Goal: Task Accomplishment & Management: Complete application form

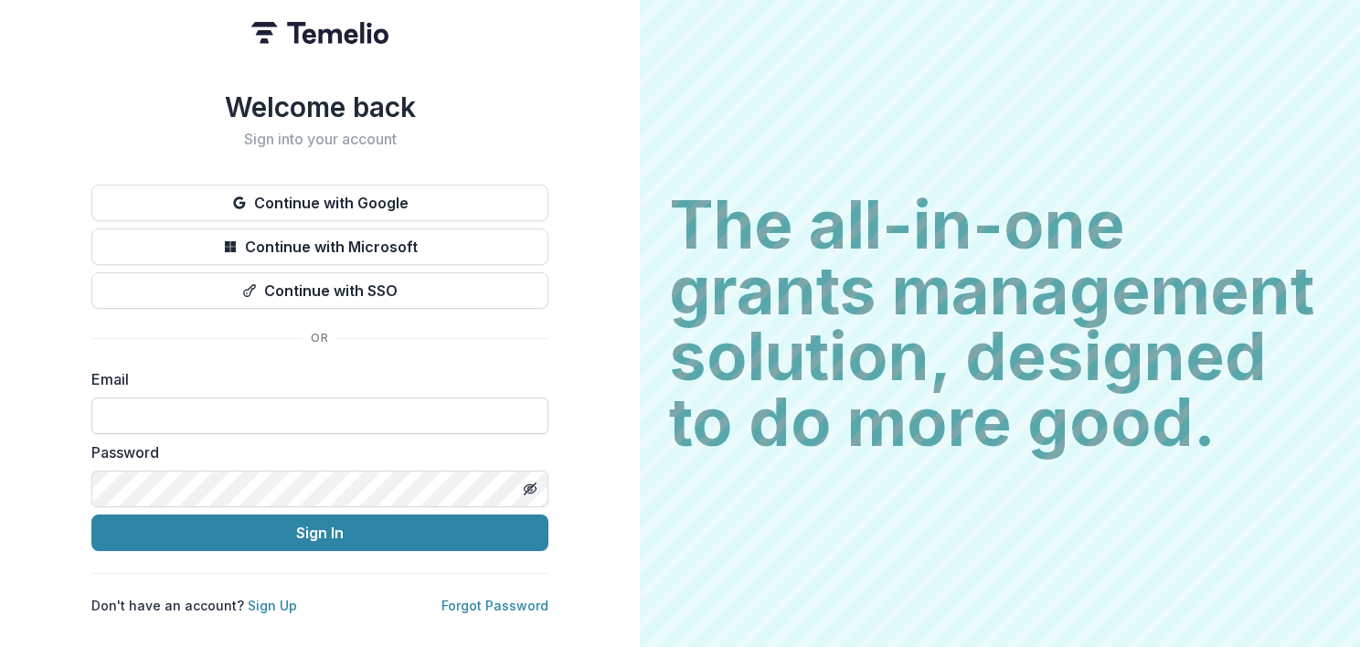
click at [136, 409] on input at bounding box center [319, 416] width 457 height 37
type input "**********"
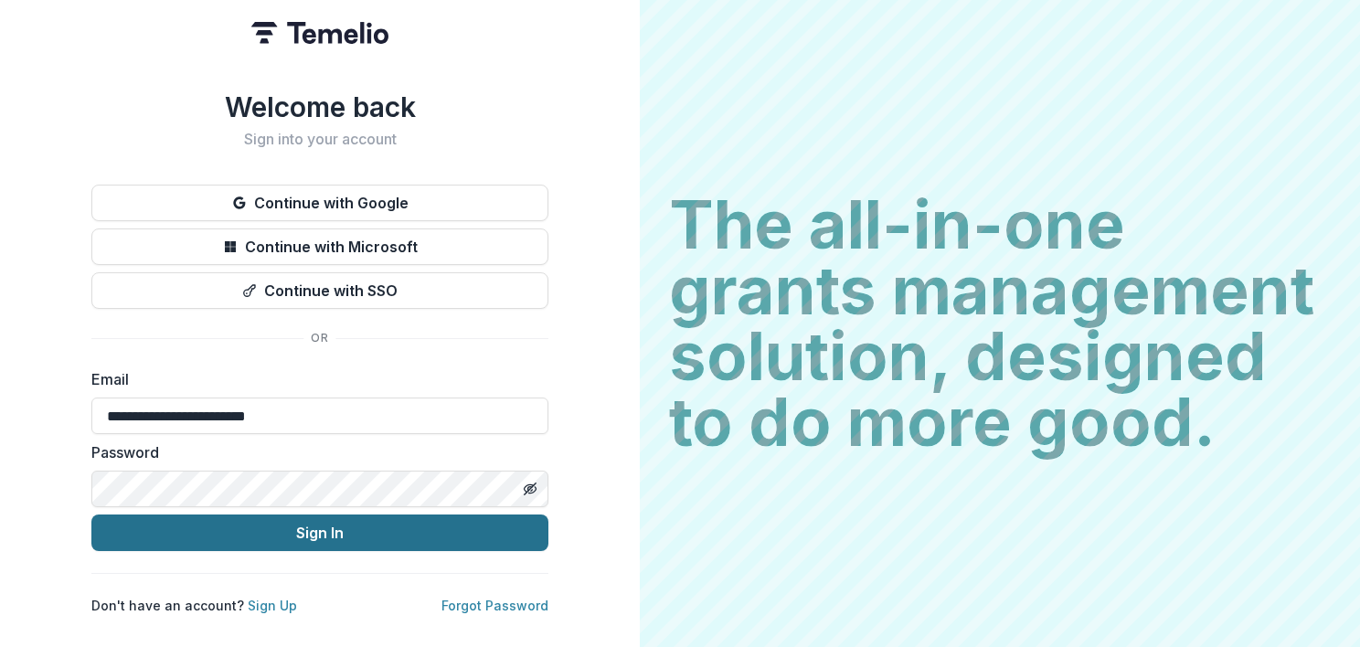
click at [210, 530] on button "Sign In" at bounding box center [319, 533] width 457 height 37
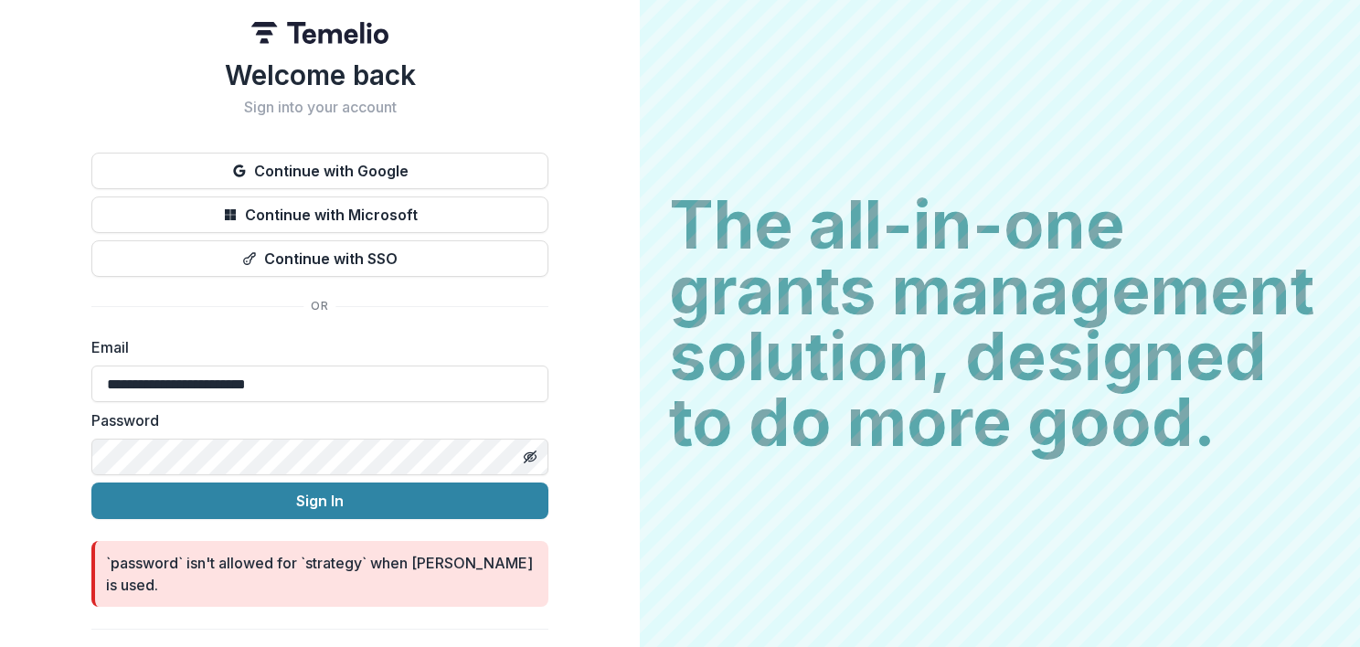
click at [6, 457] on div "**********" at bounding box center [320, 335] width 640 height 671
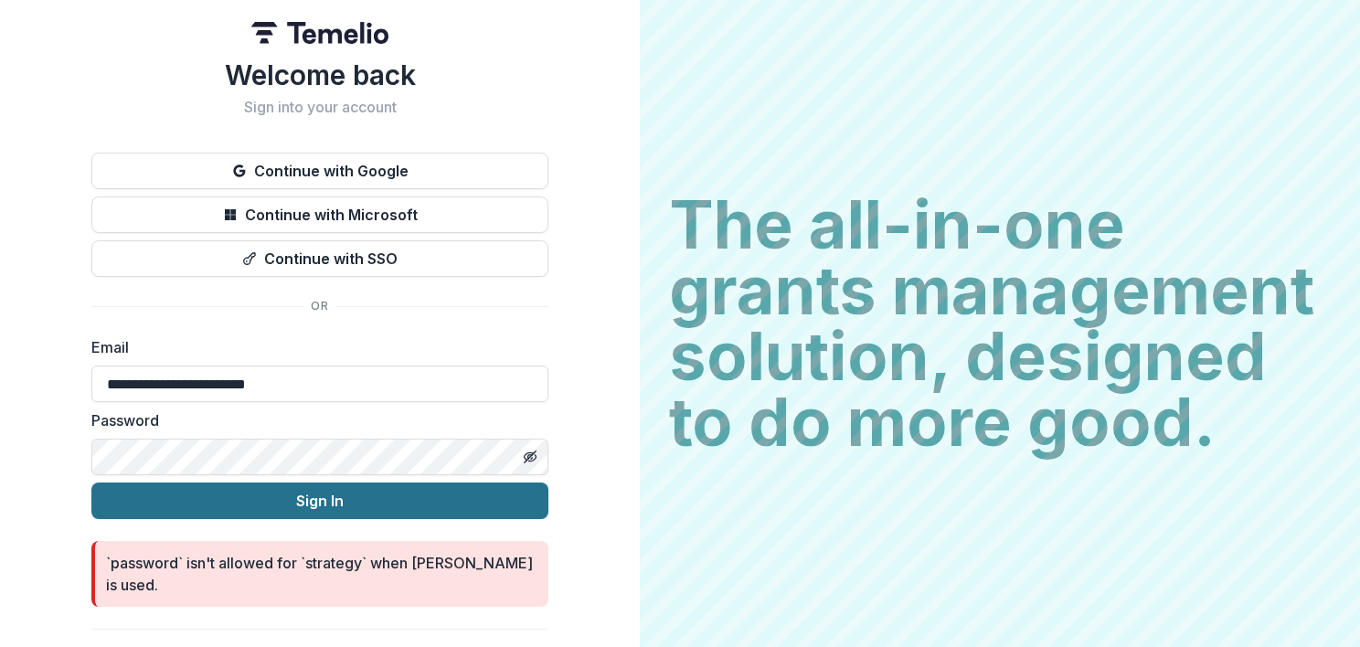
click at [261, 507] on button "Sign In" at bounding box center [319, 501] width 457 height 37
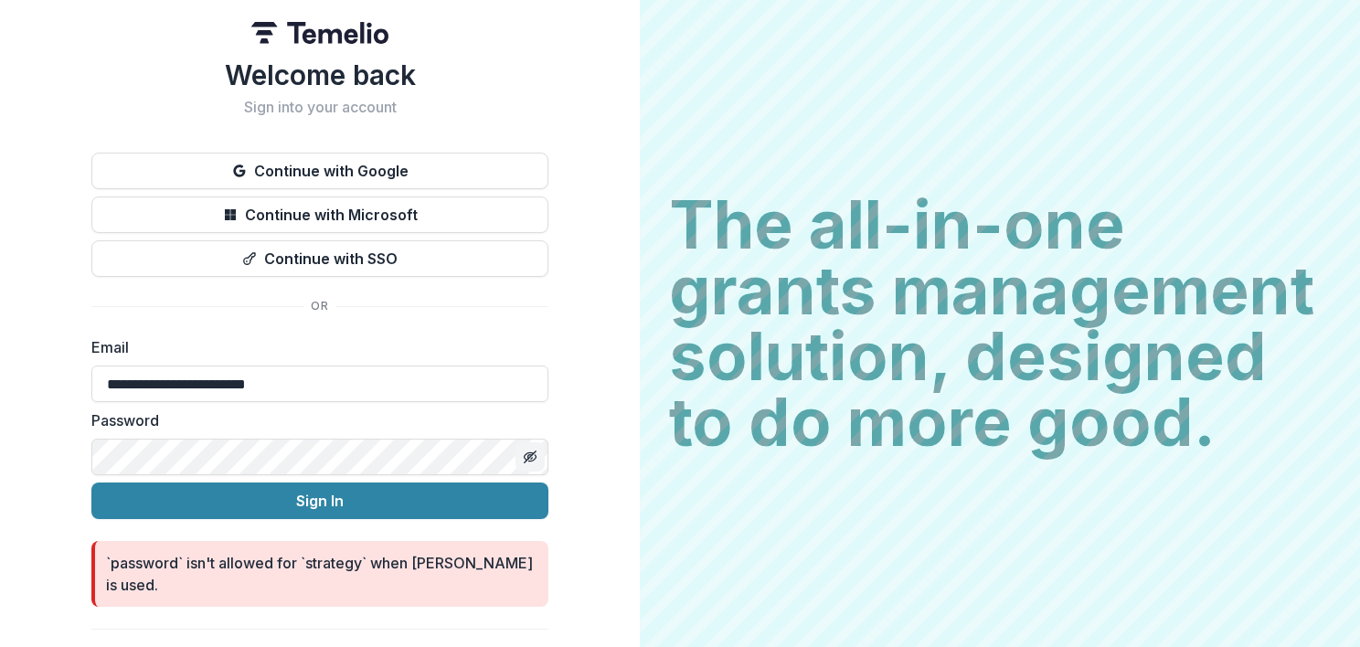
click at [525, 453] on icon "Toggle password visibility" at bounding box center [529, 456] width 9 height 7
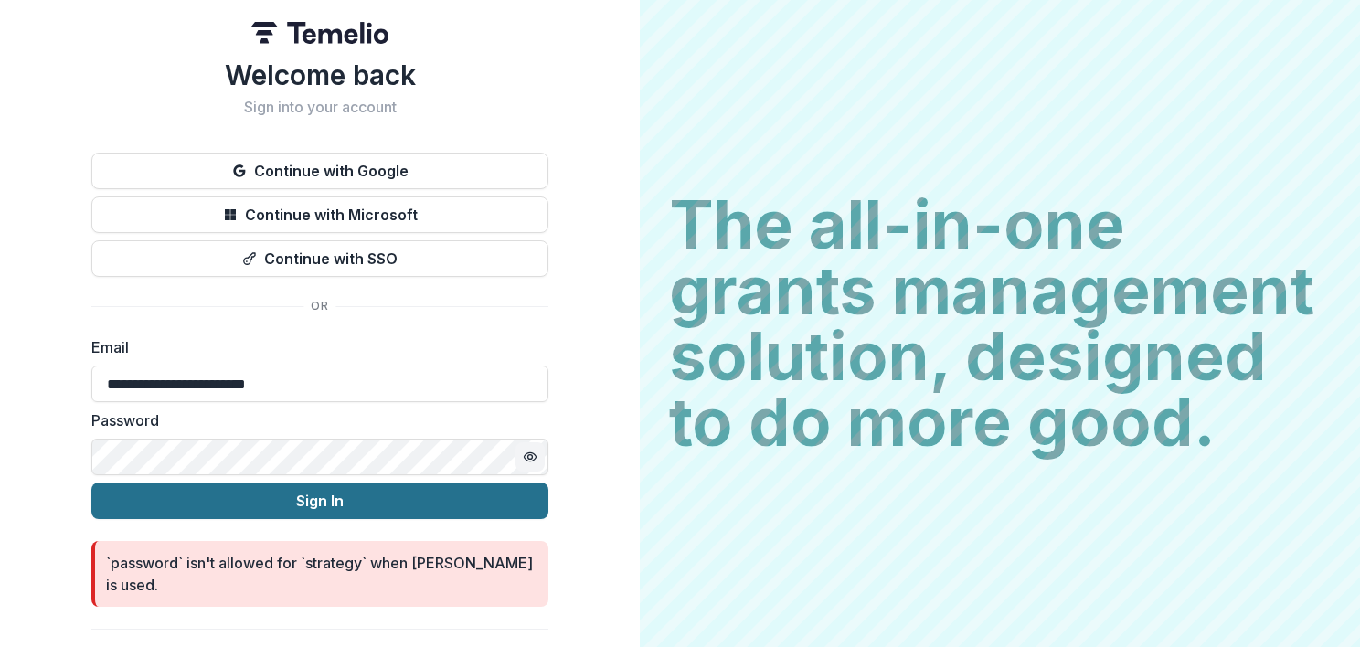
click at [315, 504] on button "Sign In" at bounding box center [319, 501] width 457 height 37
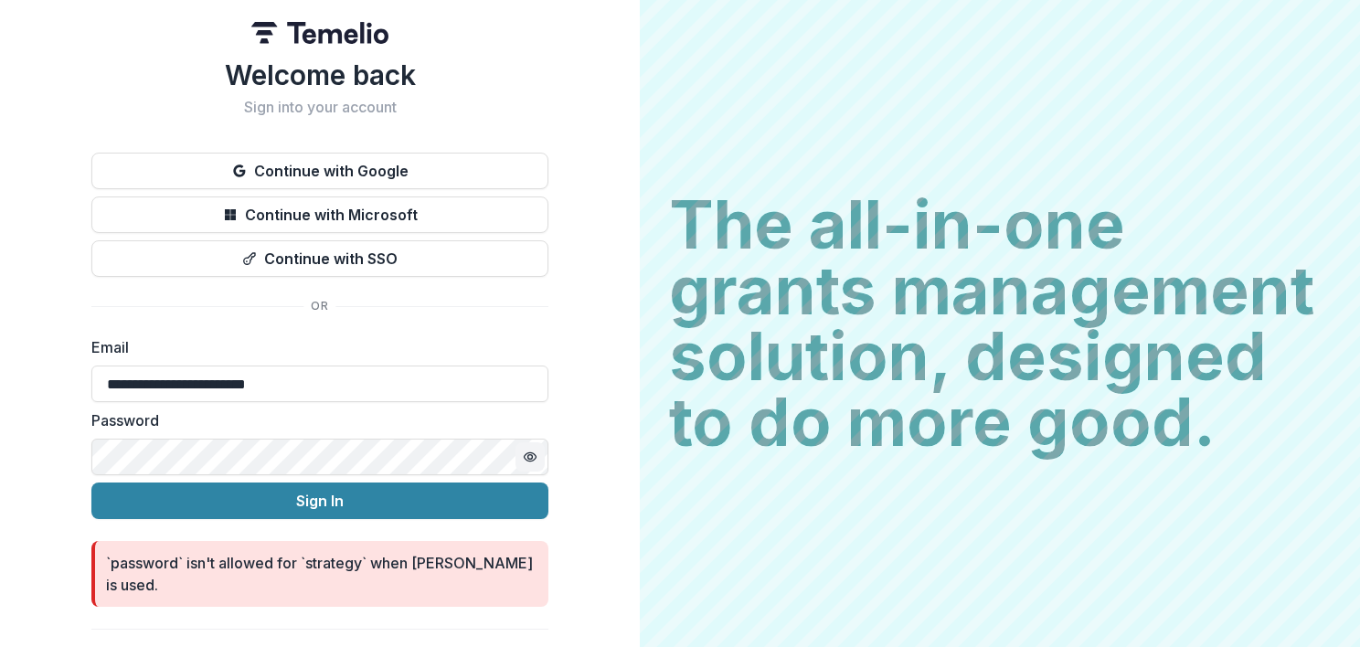
click at [0, 455] on html "**********" at bounding box center [680, 323] width 1360 height 647
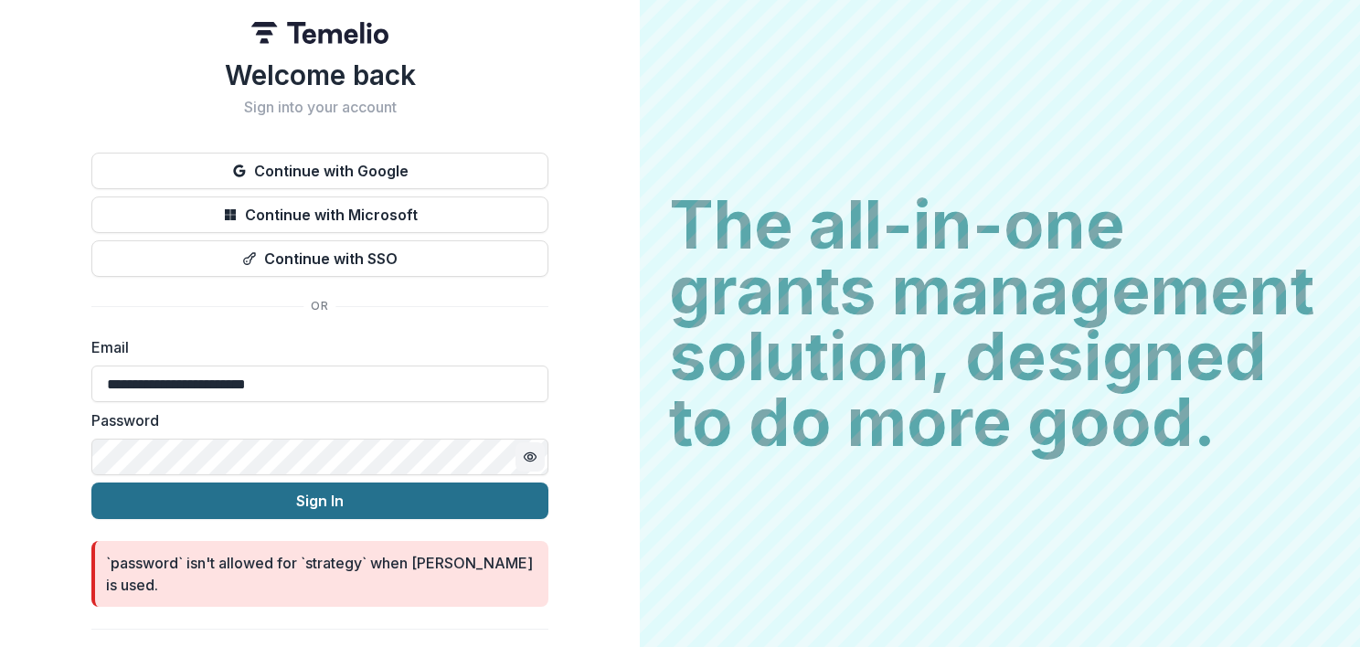
click at [303, 492] on button "Sign In" at bounding box center [319, 501] width 457 height 37
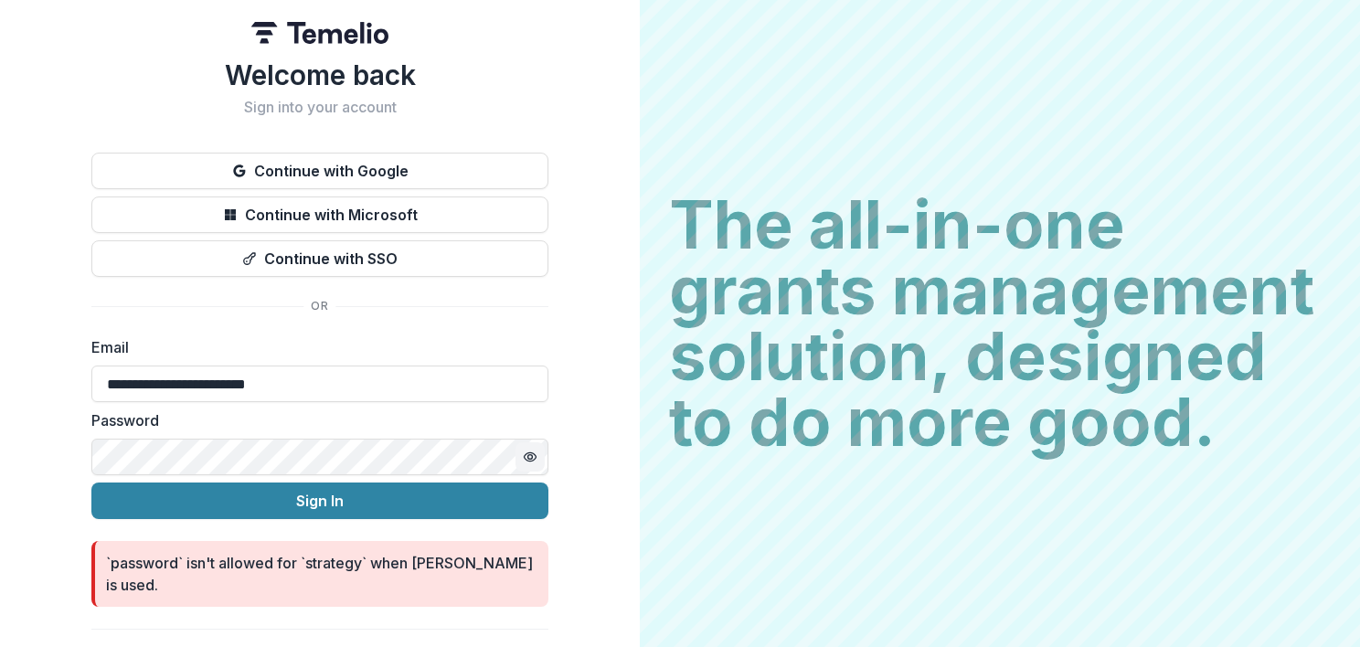
scroll to position [16, 0]
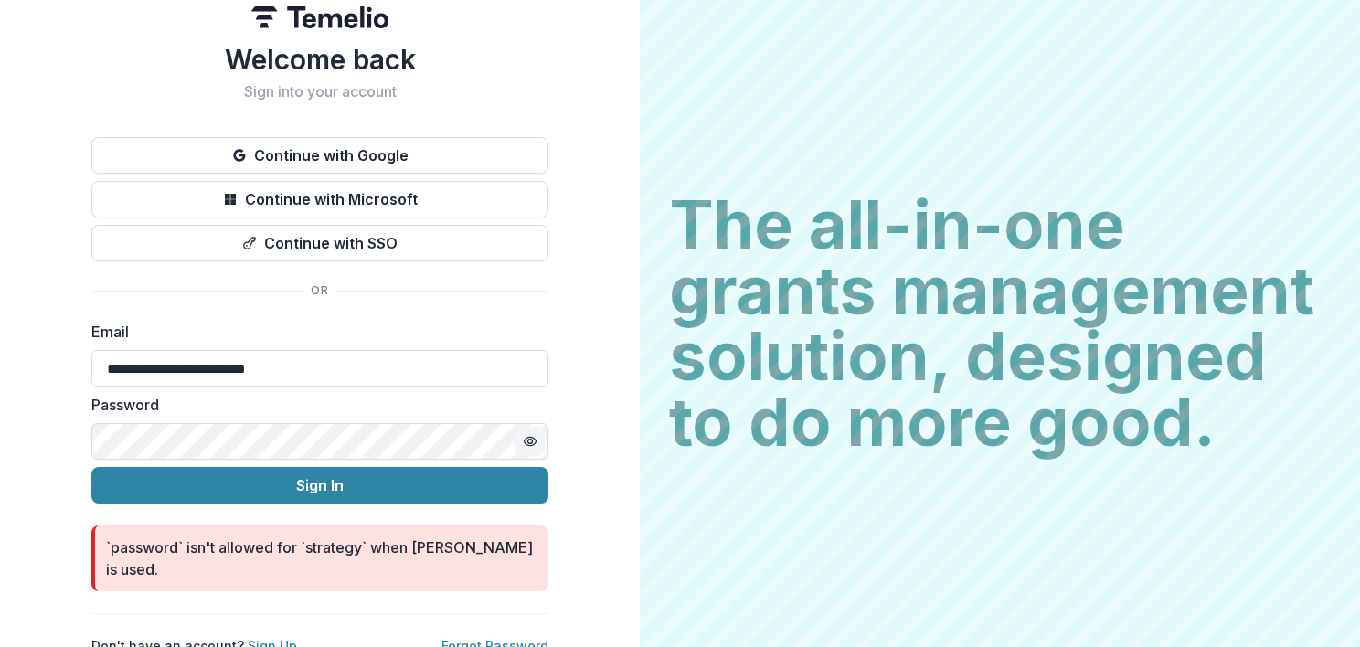
click at [499, 638] on link "Forgot Password" at bounding box center [494, 646] width 107 height 16
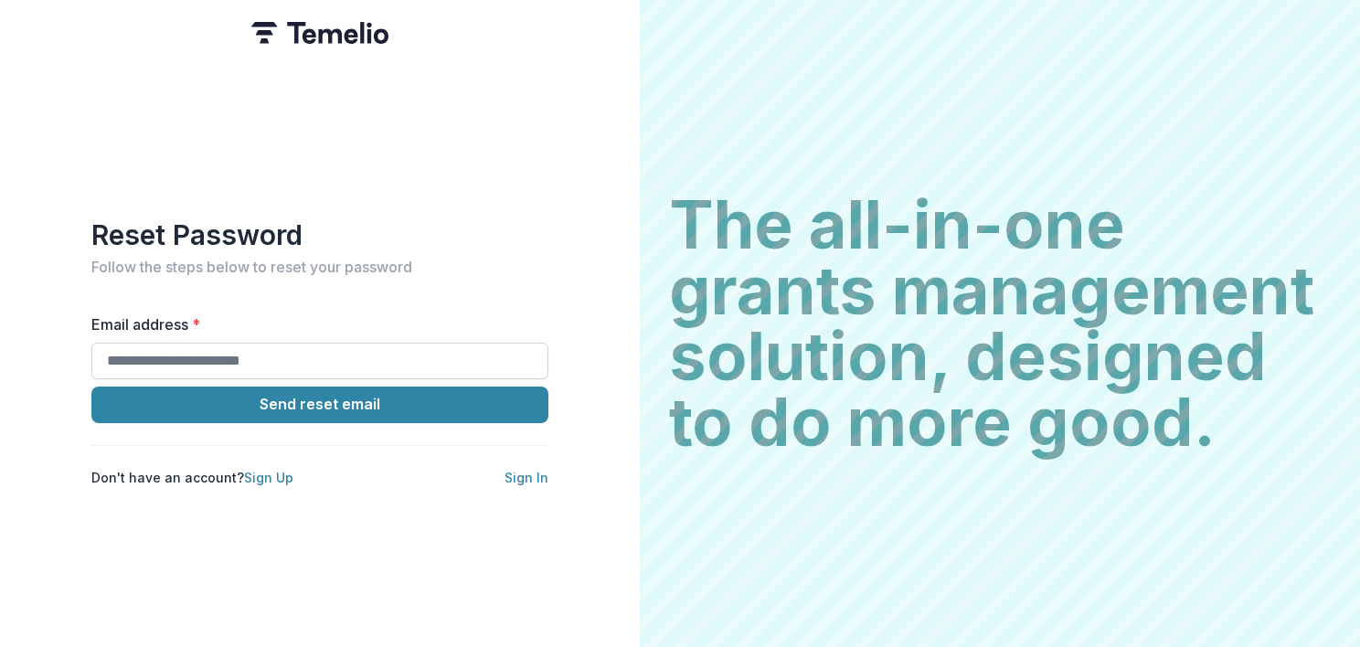
click at [221, 358] on input "Email address *" at bounding box center [319, 361] width 457 height 37
type input "**********"
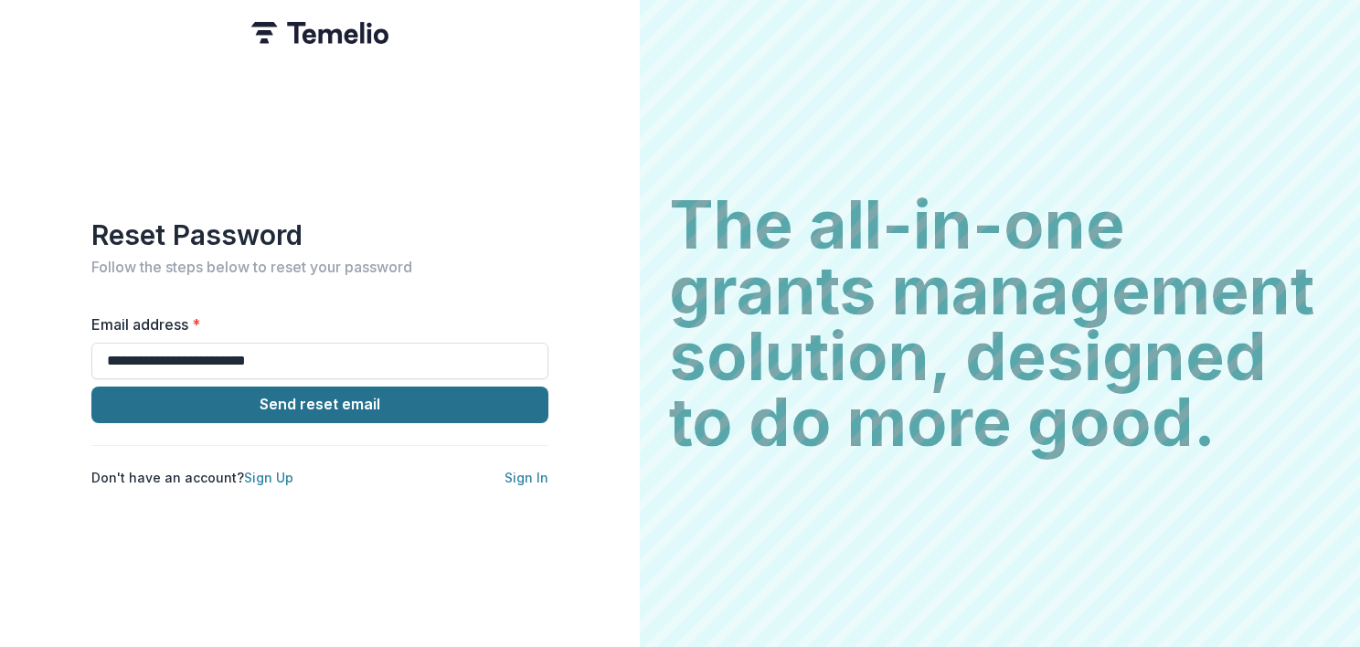
click at [234, 399] on button "Send reset email" at bounding box center [319, 405] width 457 height 37
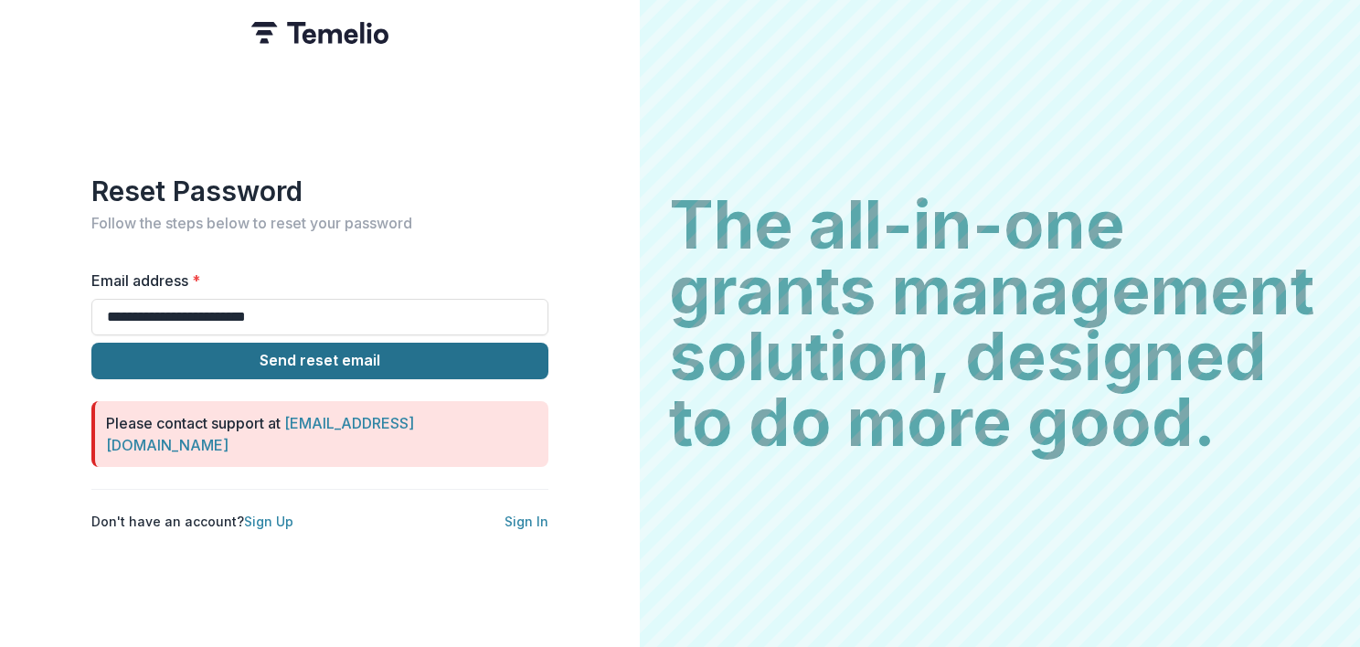
click at [338, 364] on button "Send reset email" at bounding box center [319, 361] width 457 height 37
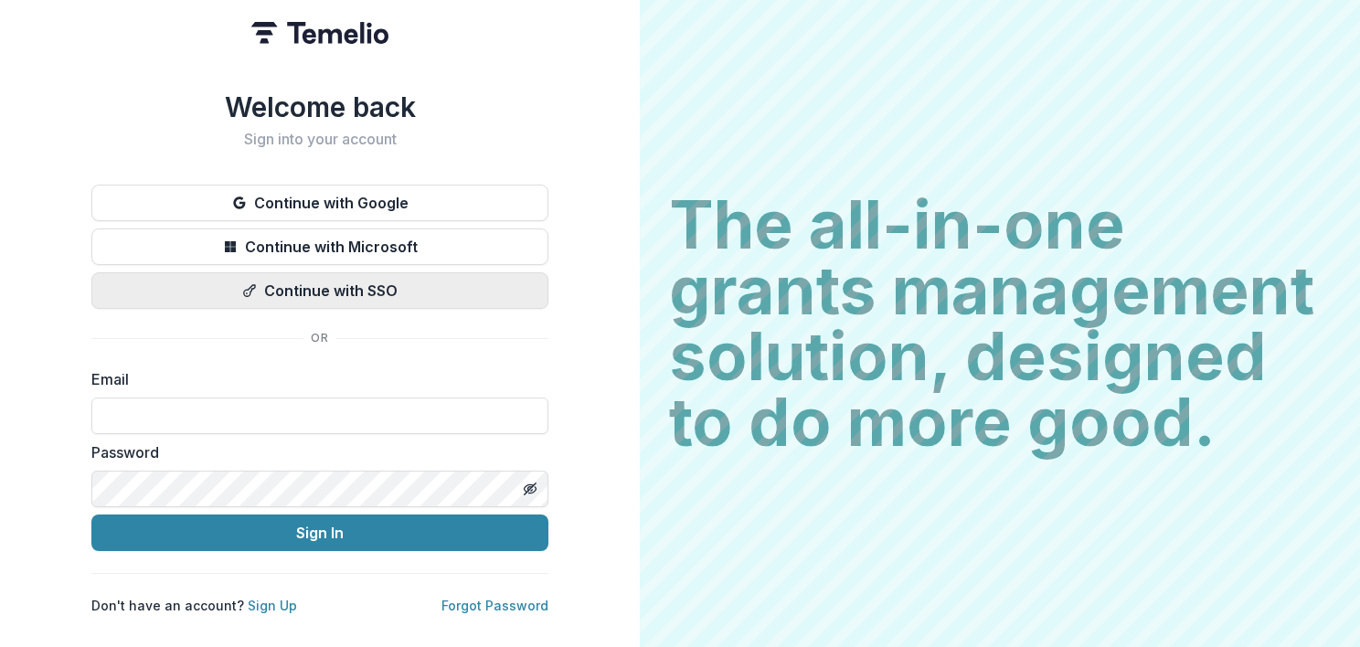
click at [362, 288] on button "Continue with SSO" at bounding box center [319, 290] width 457 height 37
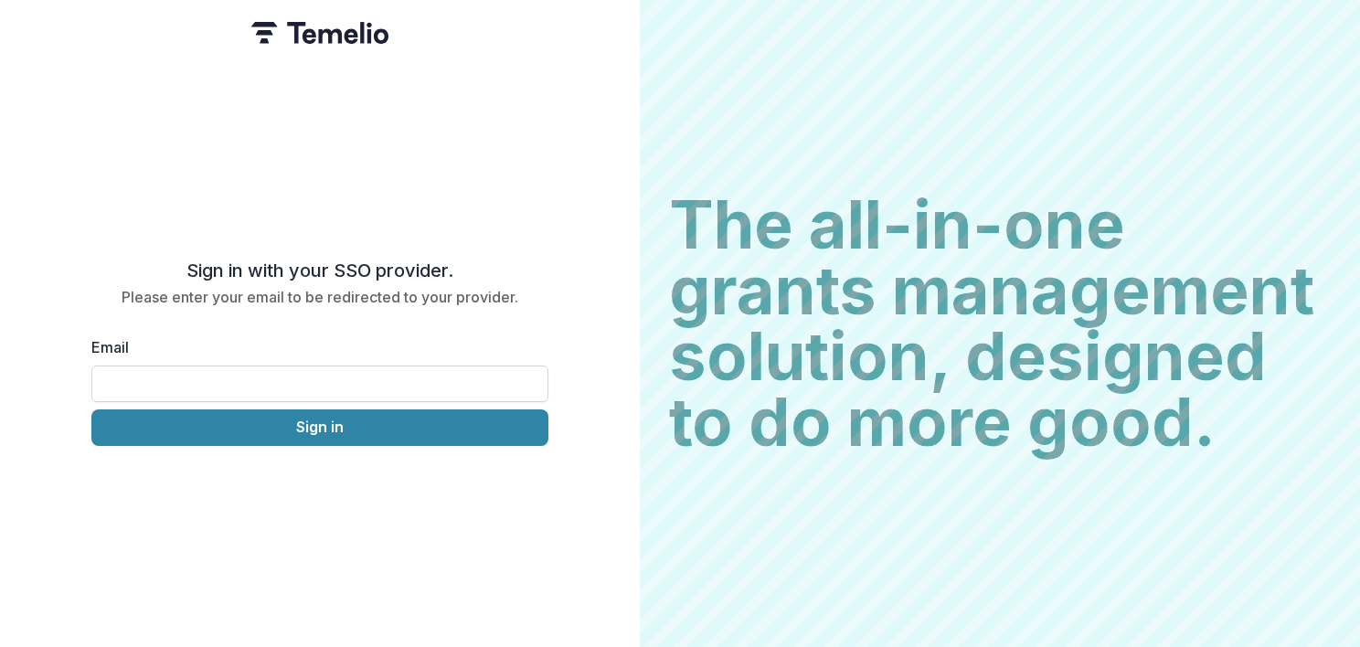
click at [194, 388] on input "Email" at bounding box center [319, 384] width 457 height 37
type input "**********"
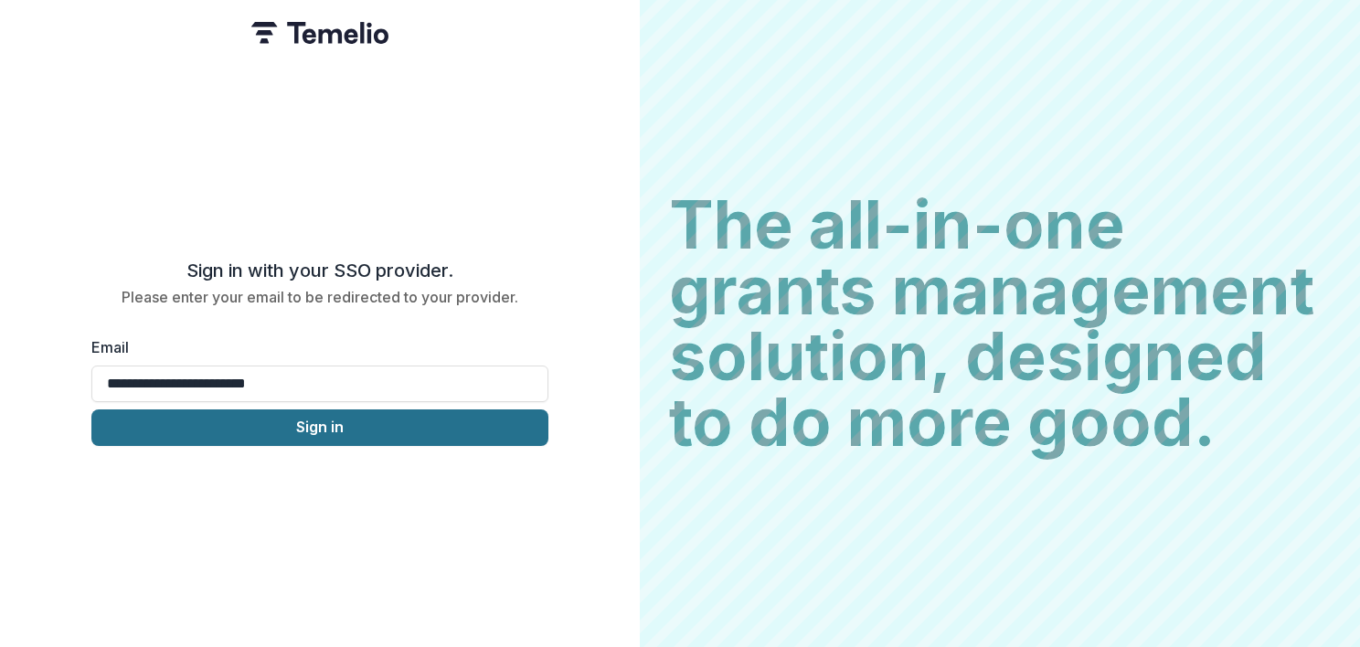
click at [293, 422] on button "Sign in" at bounding box center [319, 427] width 457 height 37
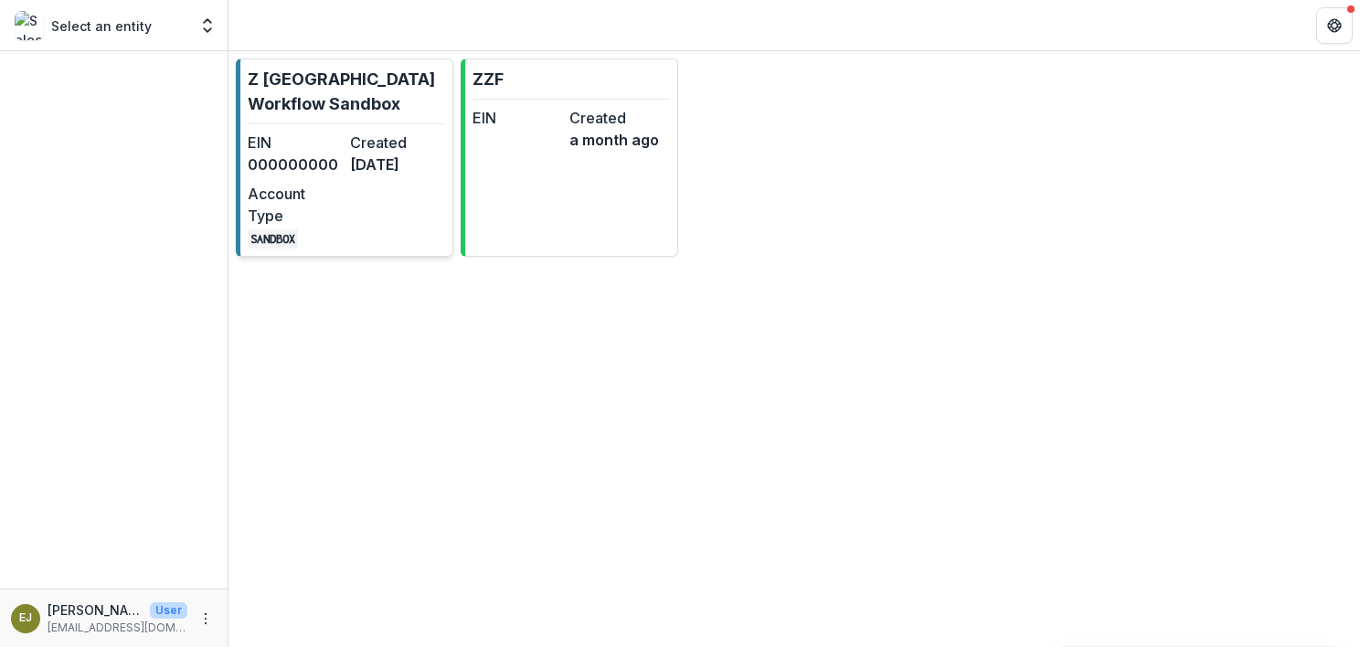
click at [319, 226] on dt "Account Type" at bounding box center [295, 205] width 95 height 44
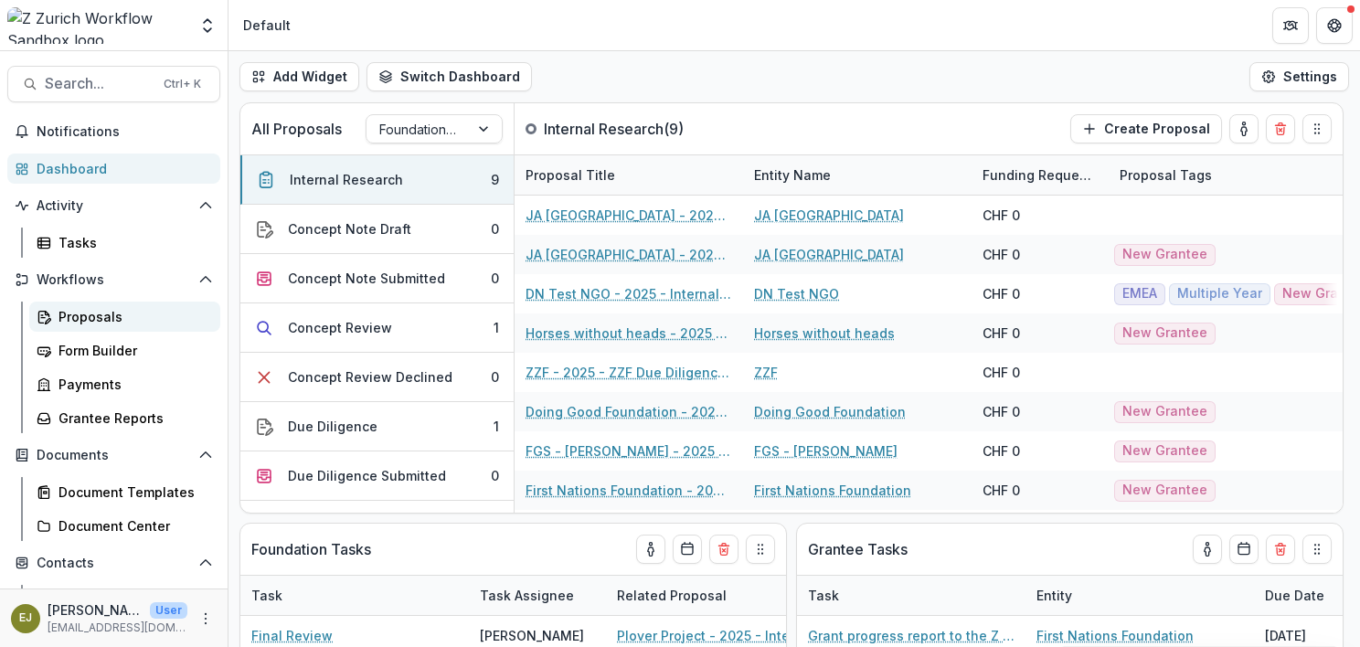
click at [101, 320] on div "Proposals" at bounding box center [131, 316] width 147 height 19
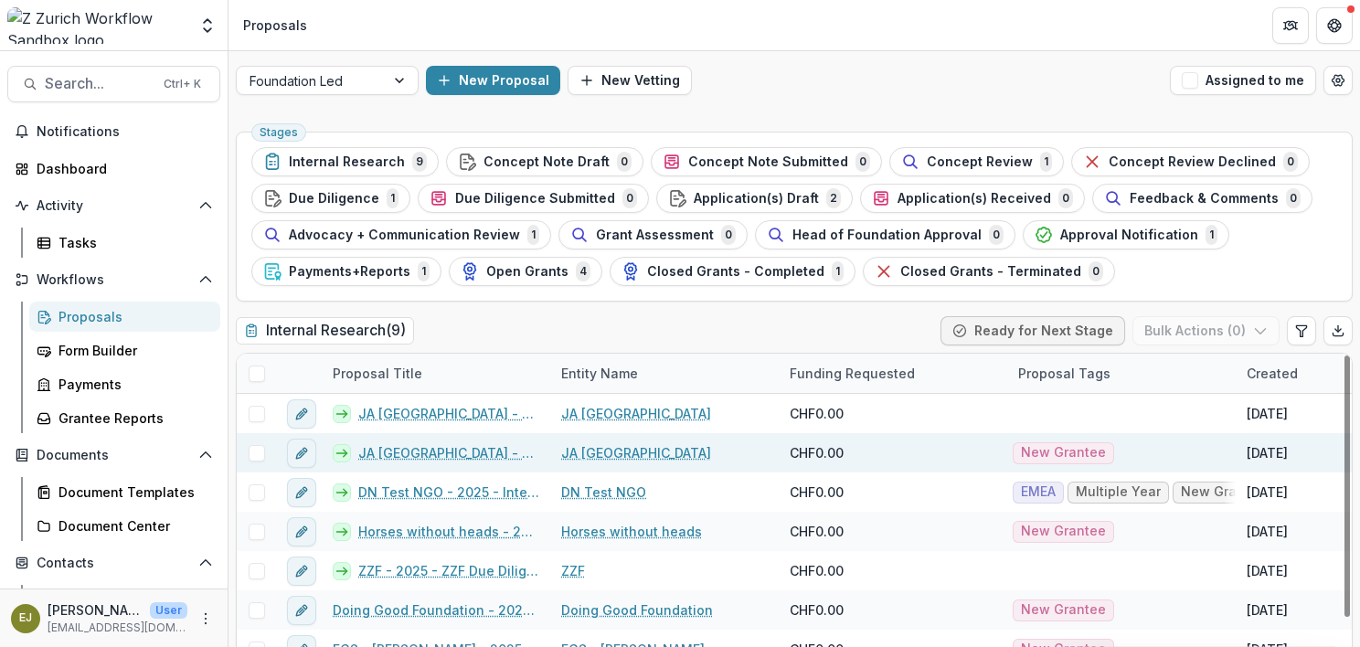
click at [460, 451] on link "JA [GEOGRAPHIC_DATA] - 2025 - New Grant Application" at bounding box center [448, 452] width 181 height 19
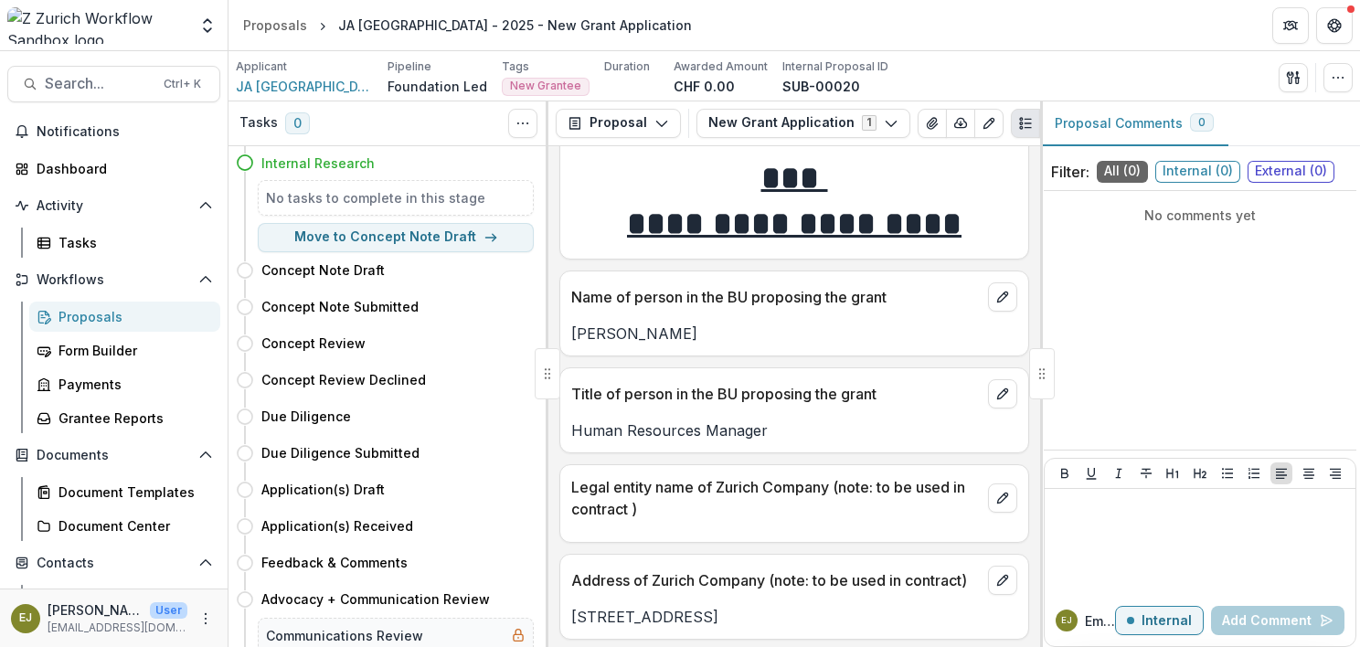
scroll to position [91, 0]
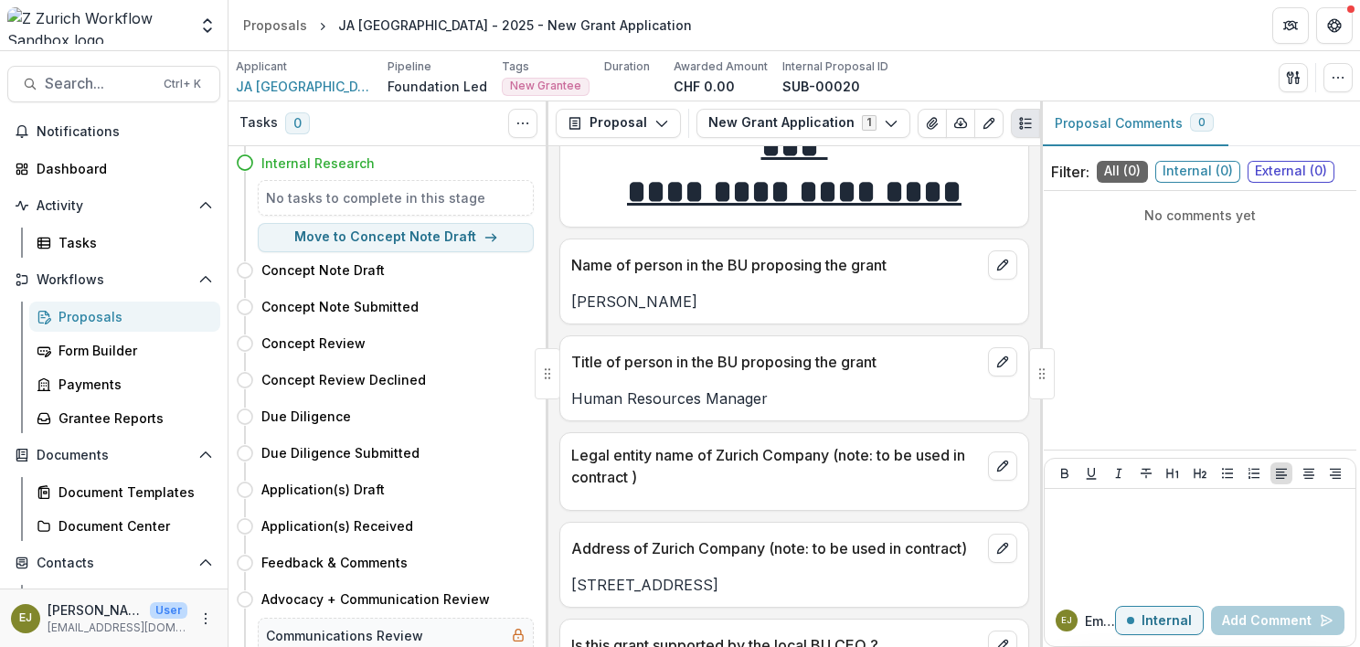
click at [593, 260] on p "Name of person in the BU proposing the grant" at bounding box center [775, 265] width 409 height 22
drag, startPoint x: 573, startPoint y: 264, endPoint x: 910, endPoint y: 273, distance: 337.4
click at [910, 273] on p "Name of person in the BU proposing the grant" at bounding box center [775, 265] width 409 height 22
copy p "Name of person in the BU proposing the grant"
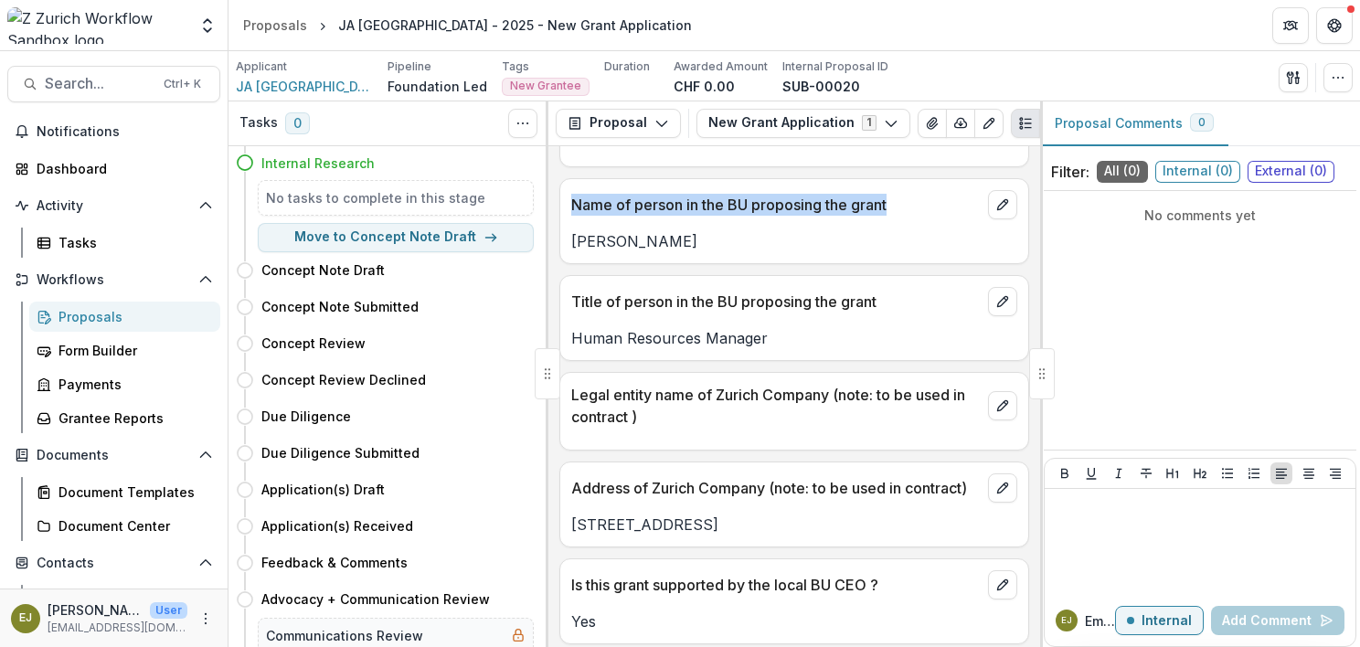
scroll to position [183, 0]
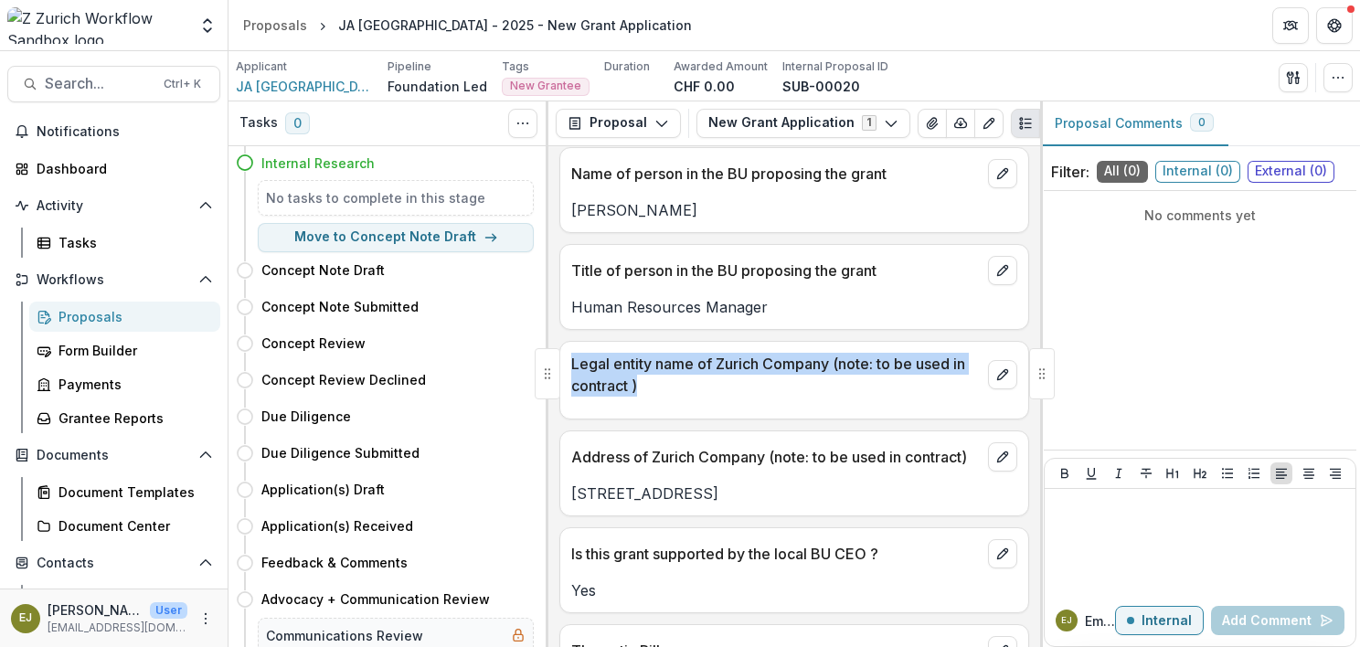
drag, startPoint x: 569, startPoint y: 362, endPoint x: 681, endPoint y: 391, distance: 115.3
click at [681, 391] on div "Legal entity name of Zurich Company (note: to be used in contract )" at bounding box center [794, 369] width 468 height 55
copy p "Legal entity name of Zurich Company (note: to be used in contract )"
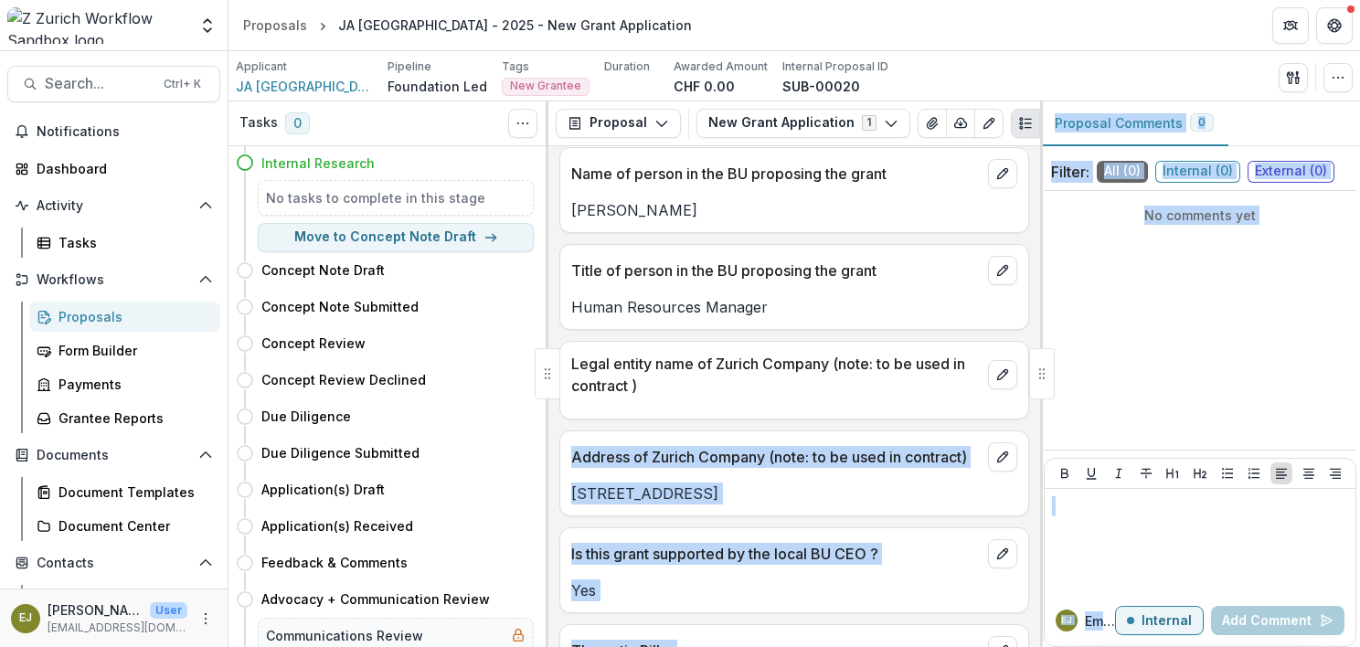
drag, startPoint x: 569, startPoint y: 452, endPoint x: 1039, endPoint y: 462, distance: 470.8
click at [1039, 462] on div "Tasks 0 Show Cancelled Tasks Expand Previous 0 Stages Internal Research No task…" at bounding box center [794, 374] width 1132 height 546
click at [688, 453] on p "Address of Zurich Company (note: to be used in contract)" at bounding box center [775, 457] width 409 height 22
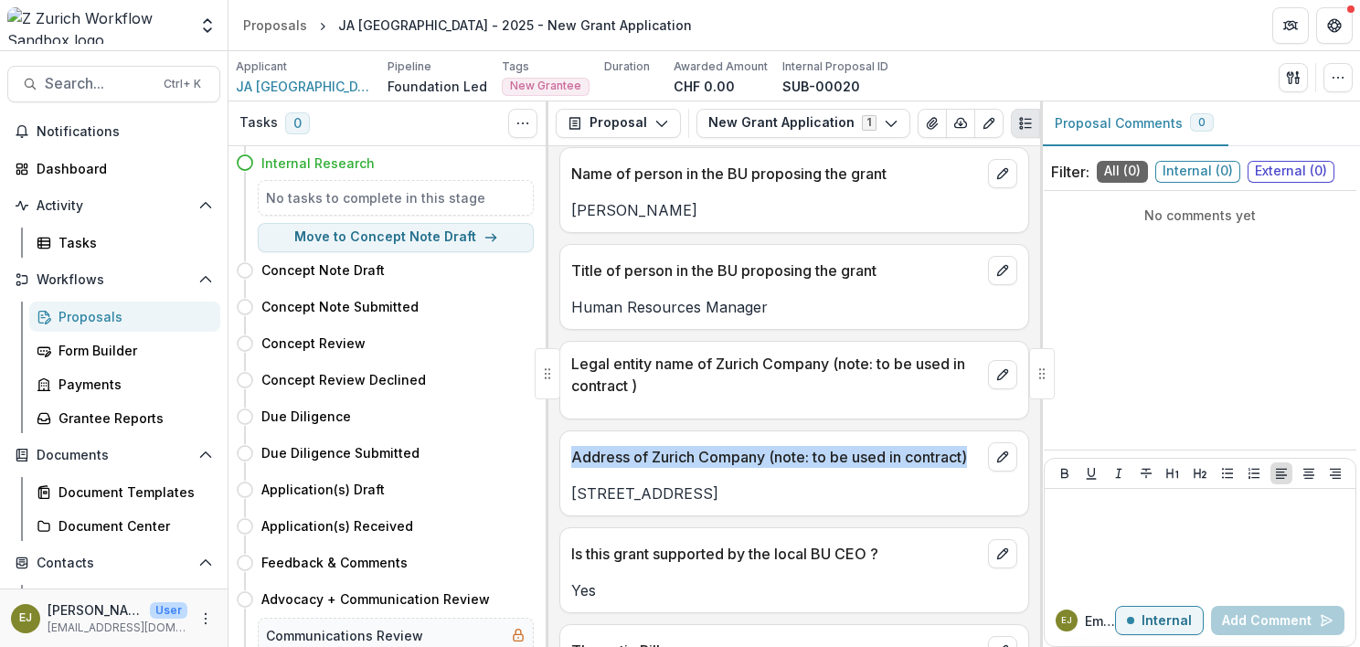
drag, startPoint x: 570, startPoint y: 456, endPoint x: 974, endPoint y: 456, distance: 404.0
click at [974, 456] on div "Address of Zurich Company (note: to be used in contract)" at bounding box center [794, 451] width 468 height 40
copy p "Address of Zurich Company (note: to be used in contract)"
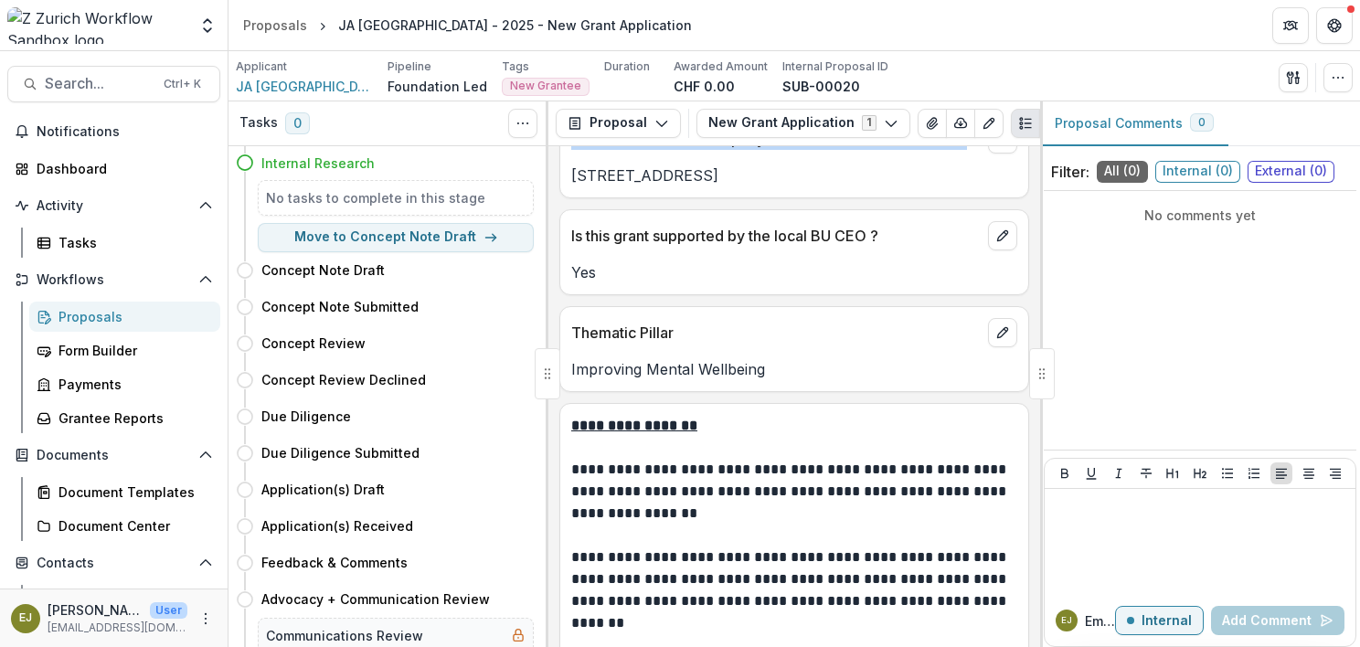
scroll to position [548, 0]
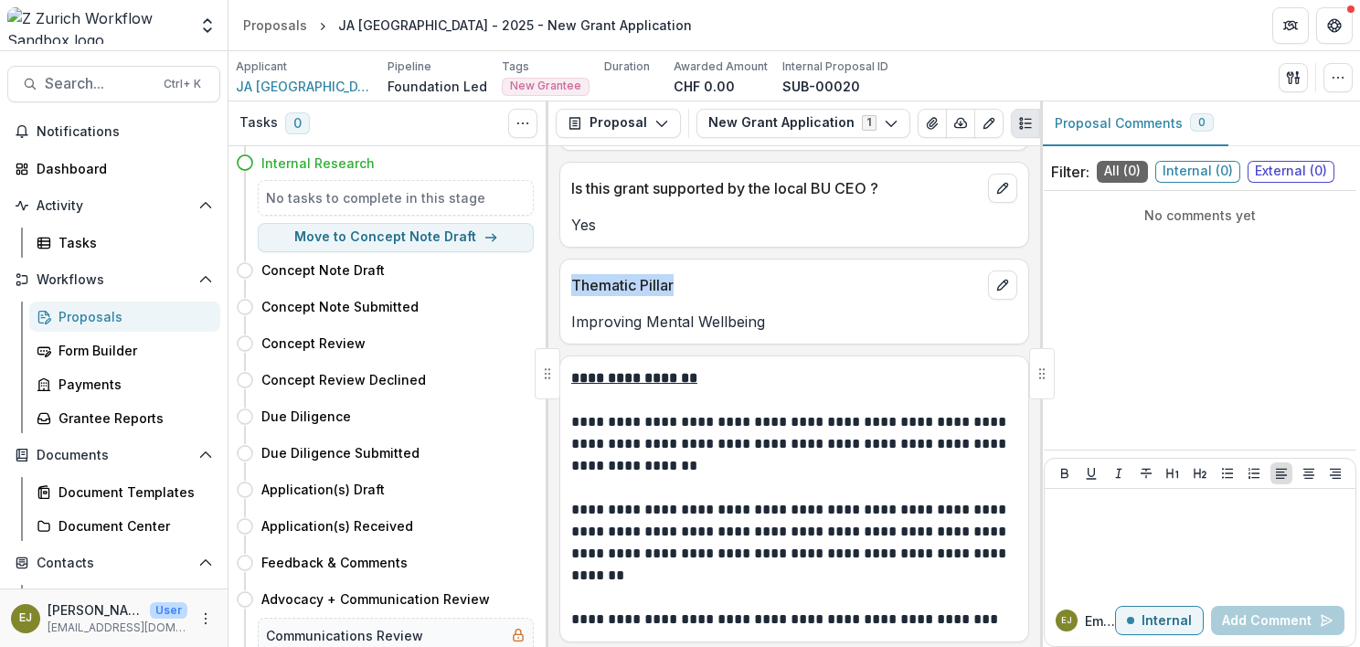
drag, startPoint x: 572, startPoint y: 281, endPoint x: 760, endPoint y: 296, distance: 188.9
click at [760, 296] on div "Thematic Pillar" at bounding box center [794, 280] width 468 height 40
copy p "Thematic Pillar"
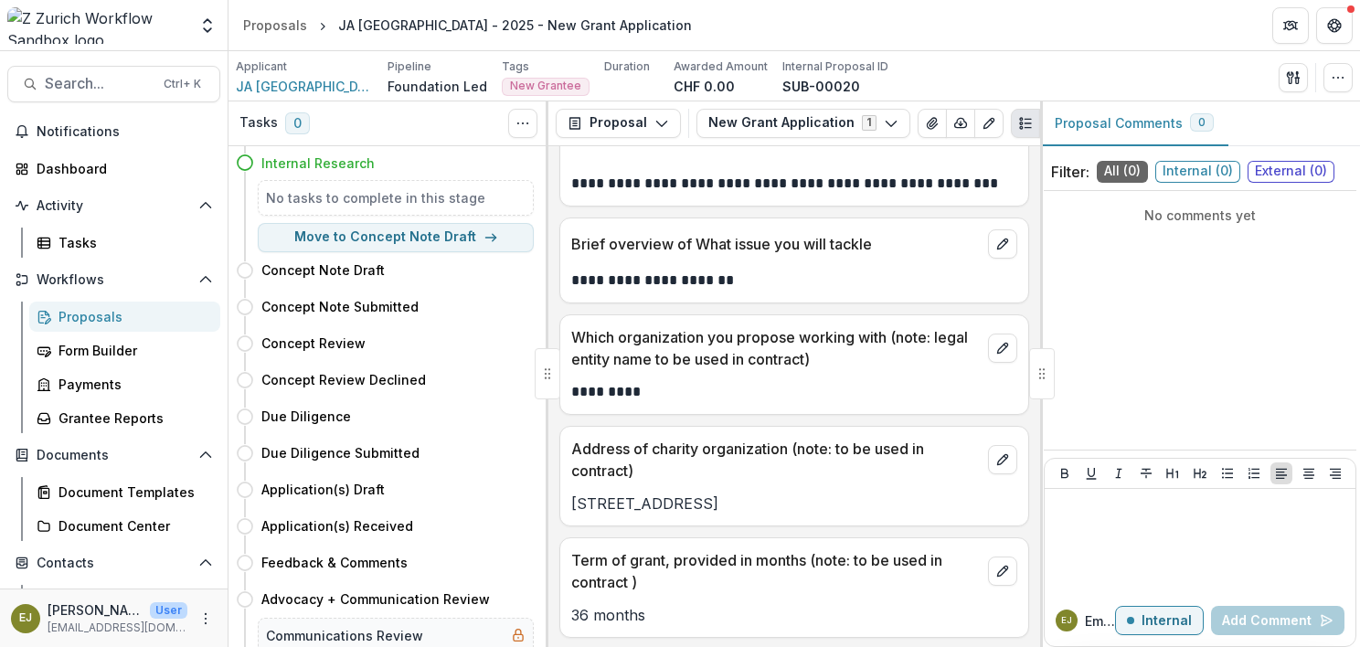
scroll to position [1005, 0]
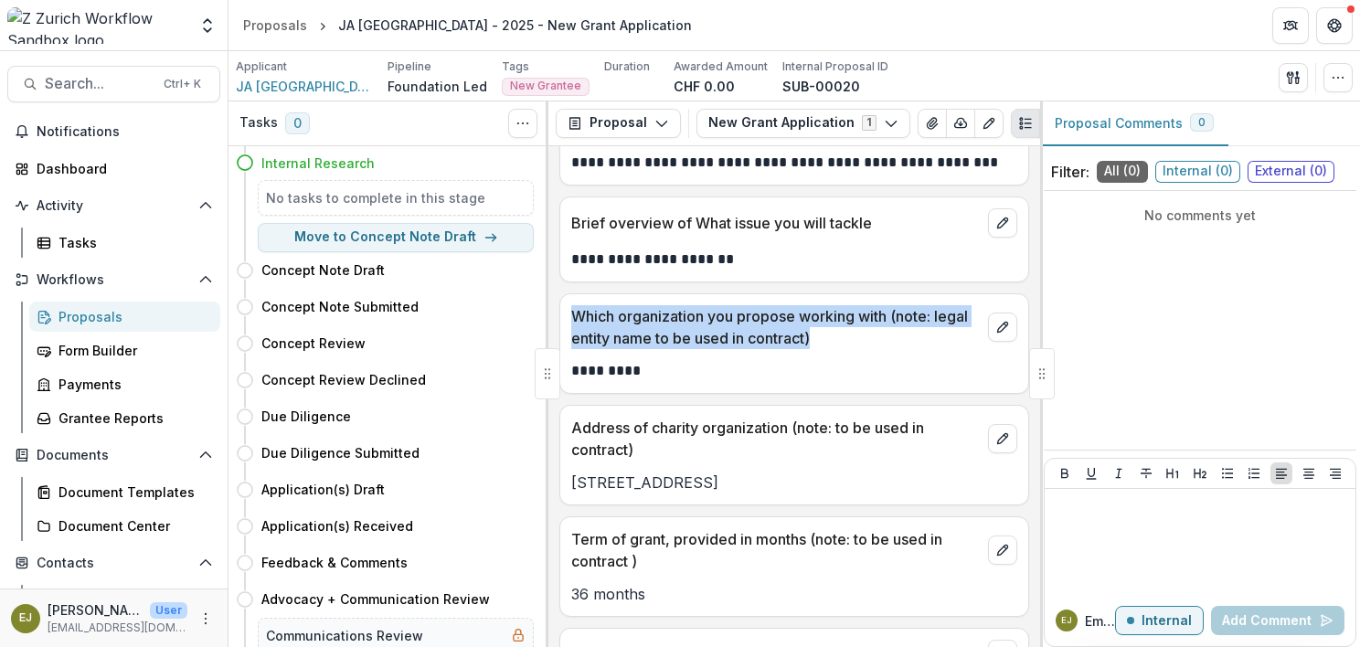
drag, startPoint x: 572, startPoint y: 308, endPoint x: 885, endPoint y: 332, distance: 313.5
click at [885, 332] on p "Which organization you propose working with (note: legal entity name to be used…" at bounding box center [775, 327] width 409 height 44
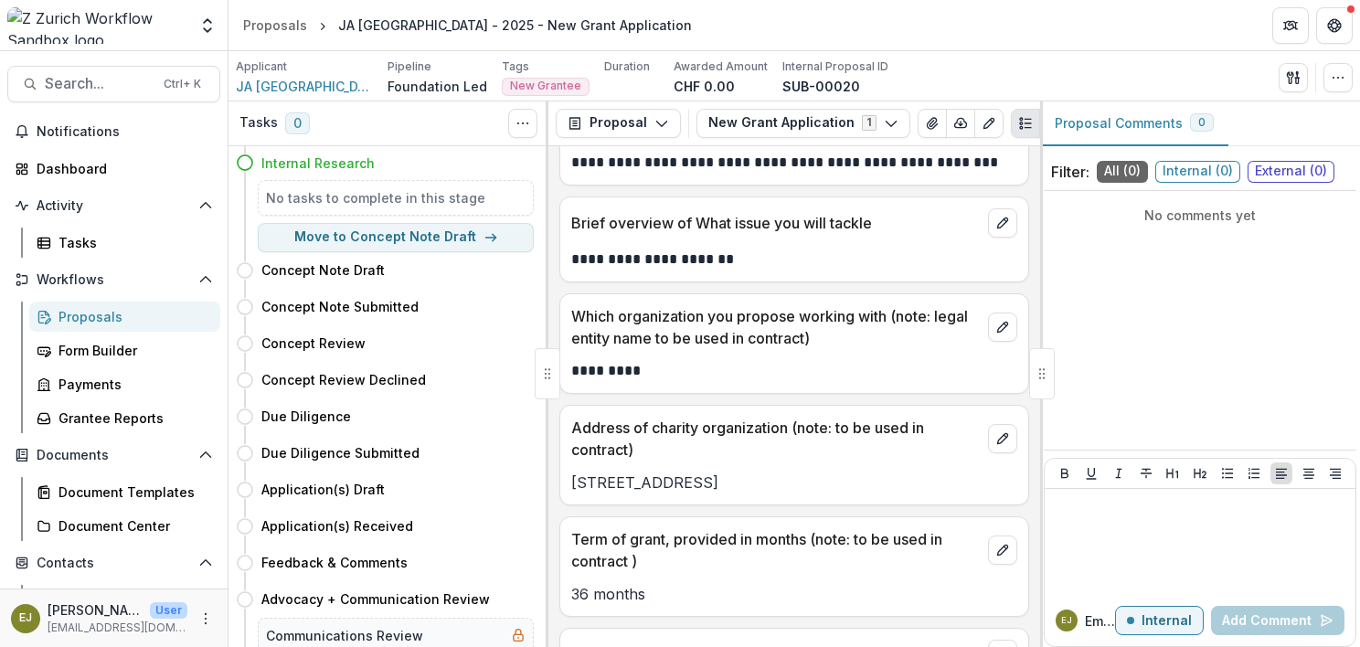
click at [616, 430] on p "Address of charity organization (note: to be used in contract)" at bounding box center [775, 439] width 409 height 44
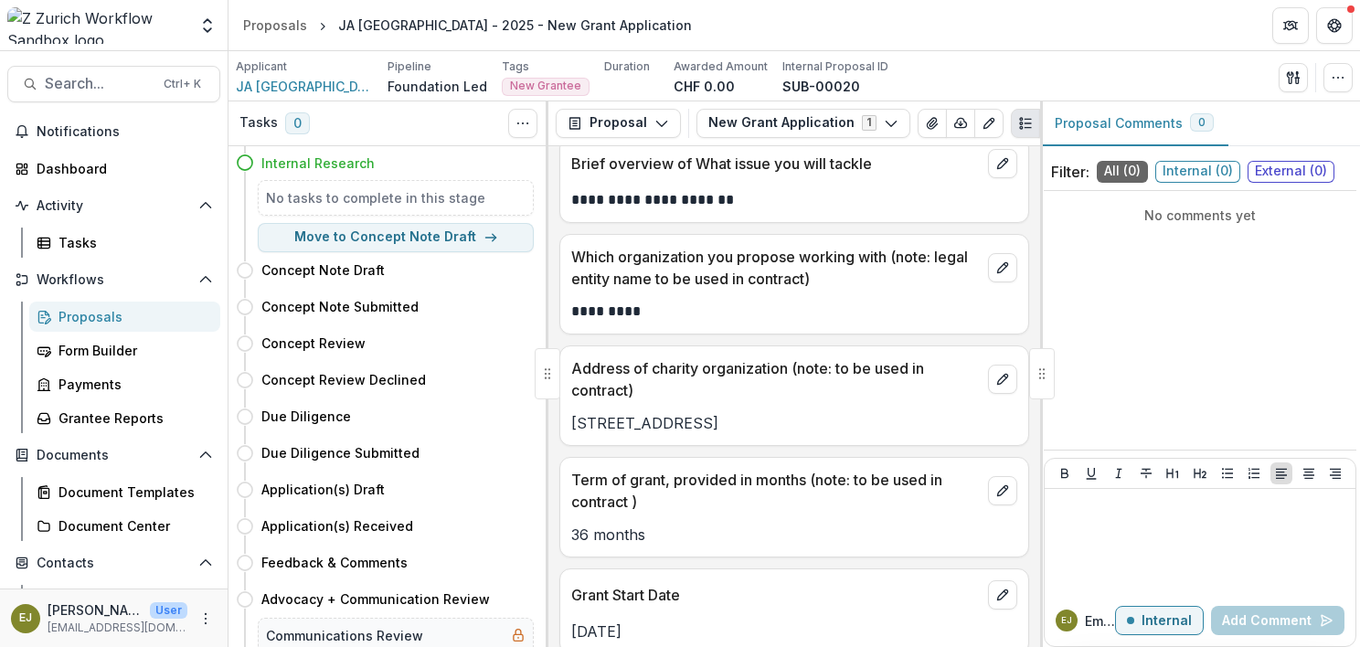
scroll to position [1097, 0]
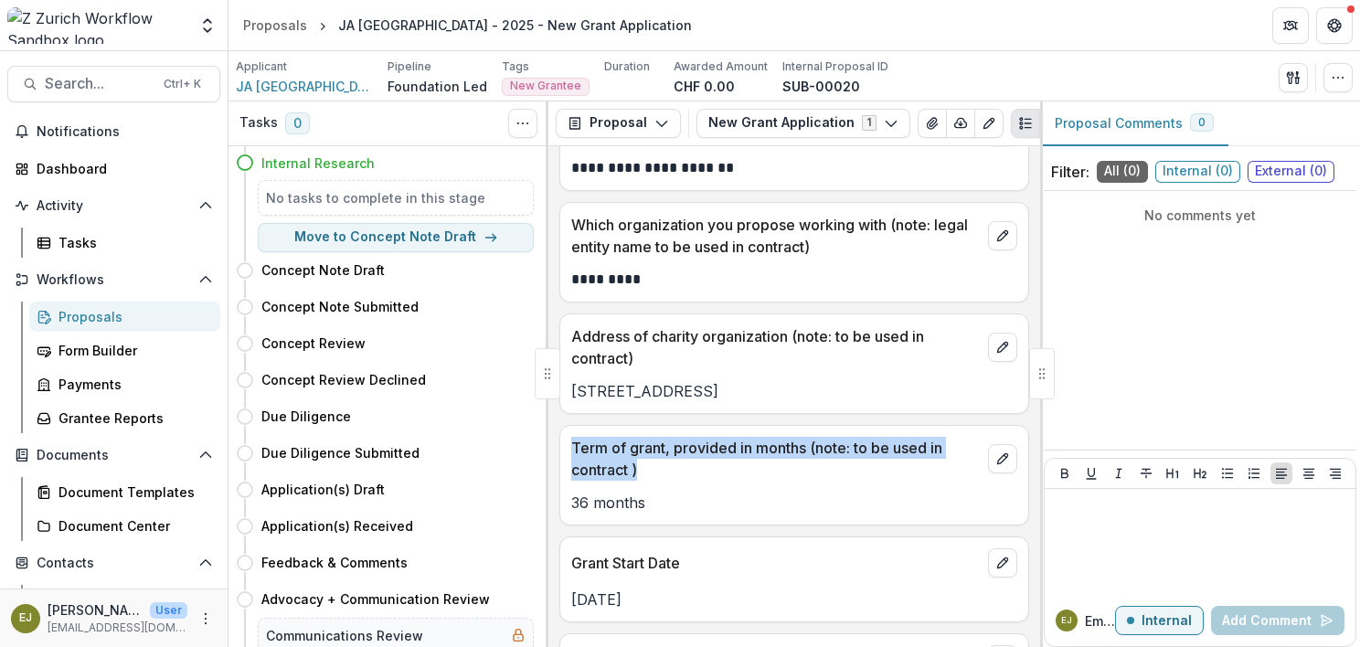
drag, startPoint x: 571, startPoint y: 439, endPoint x: 698, endPoint y: 469, distance: 130.6
click at [698, 469] on p "Term of grant, provided in months (note: to be used in contract )" at bounding box center [775, 459] width 409 height 44
copy p "Term of grant, provided in months (note: to be used in contract )"
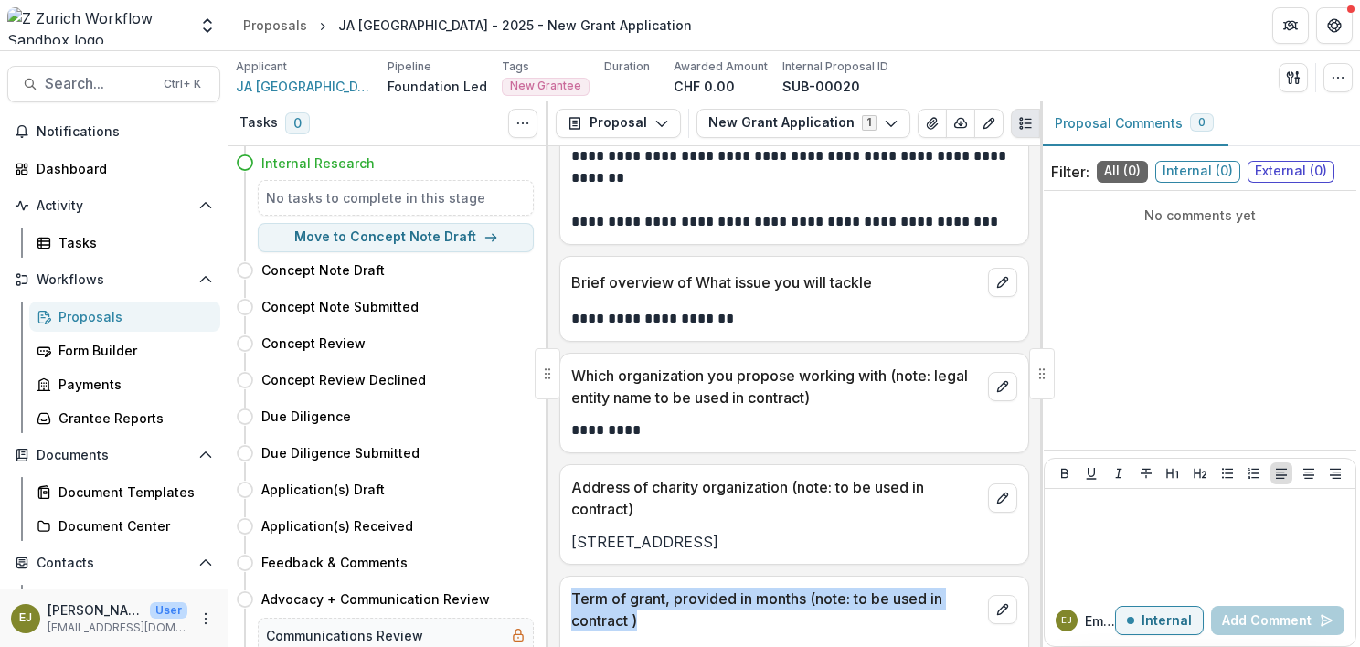
scroll to position [914, 0]
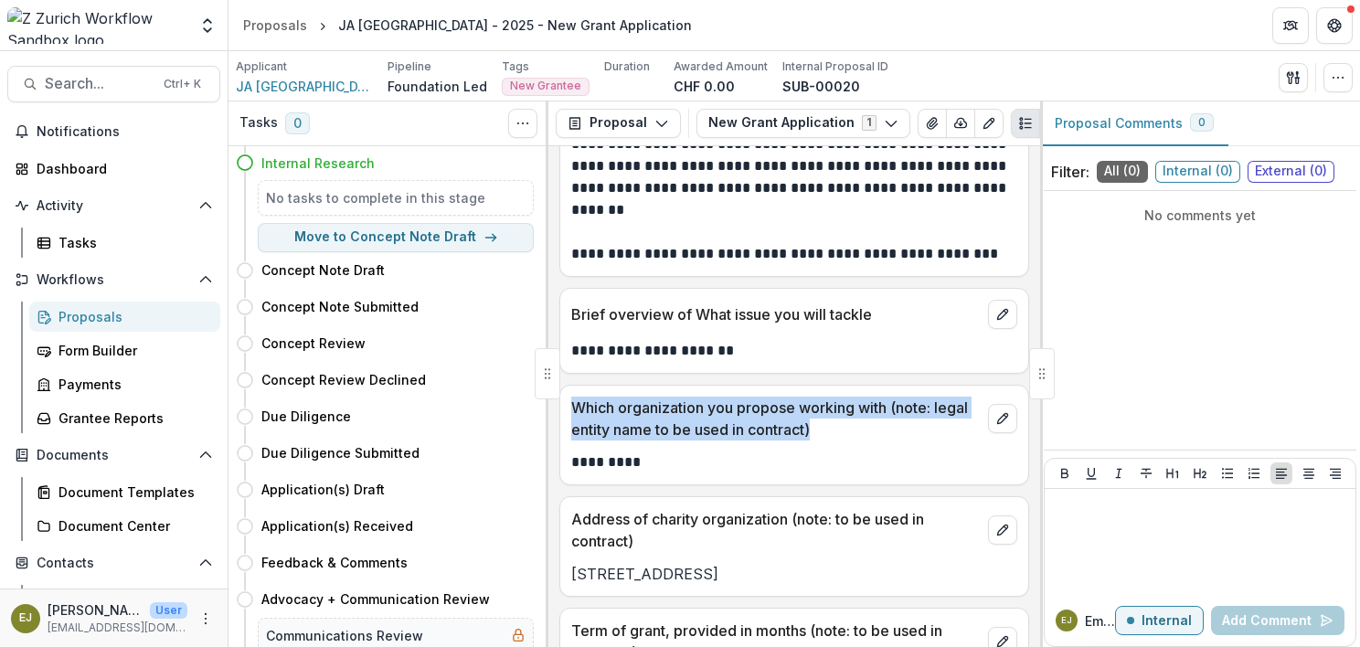
drag, startPoint x: 574, startPoint y: 401, endPoint x: 882, endPoint y: 418, distance: 308.5
click at [882, 418] on p "Which organization you propose working with (note: legal entity name to be used…" at bounding box center [775, 419] width 409 height 44
copy p "Which organization you propose working with (note: legal entity name to be used…"
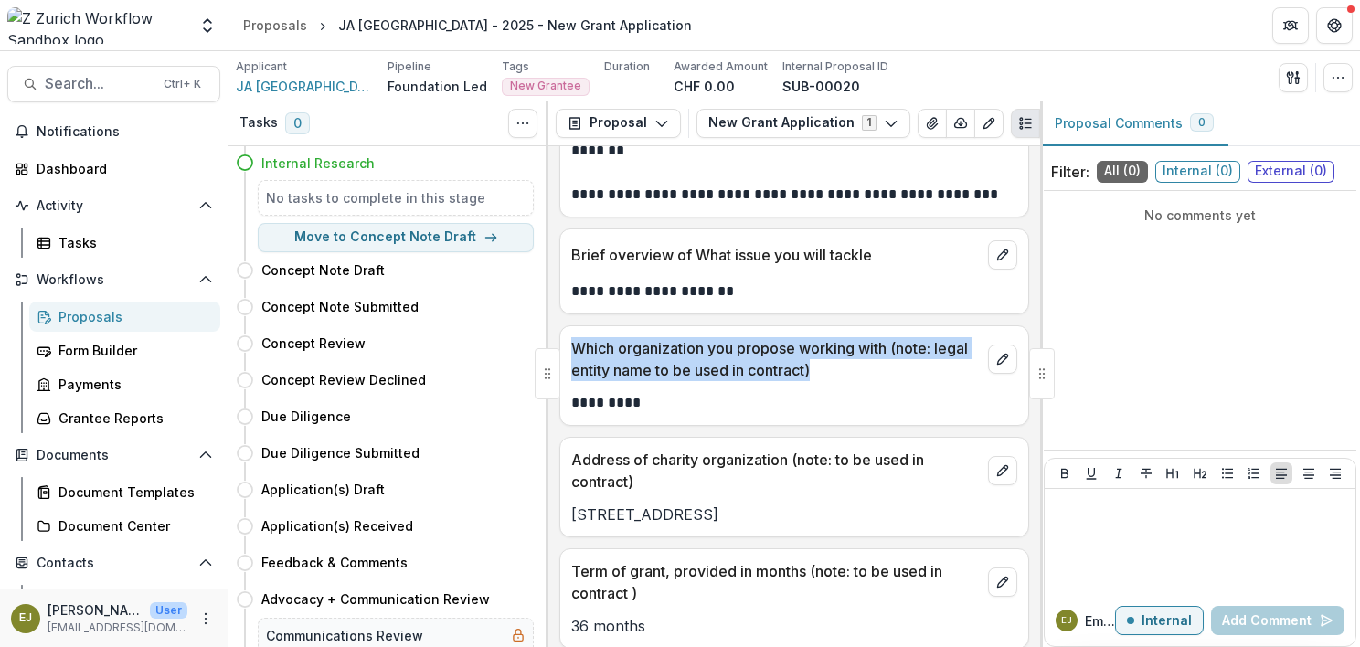
scroll to position [1005, 0]
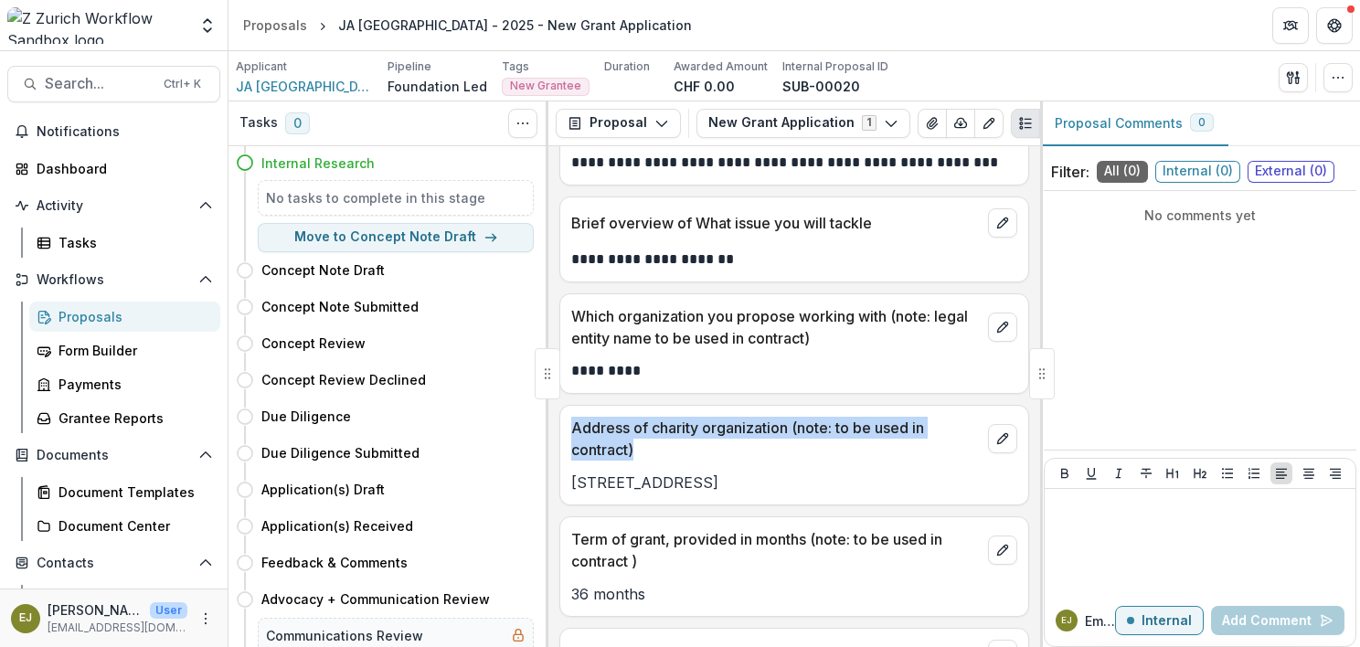
drag, startPoint x: 655, startPoint y: 450, endPoint x: 568, endPoint y: 420, distance: 92.5
click at [568, 420] on div "Address of charity organization (note: to be used in contract)" at bounding box center [794, 433] width 468 height 55
copy p "Address of charity organization (note: to be used in contract)"
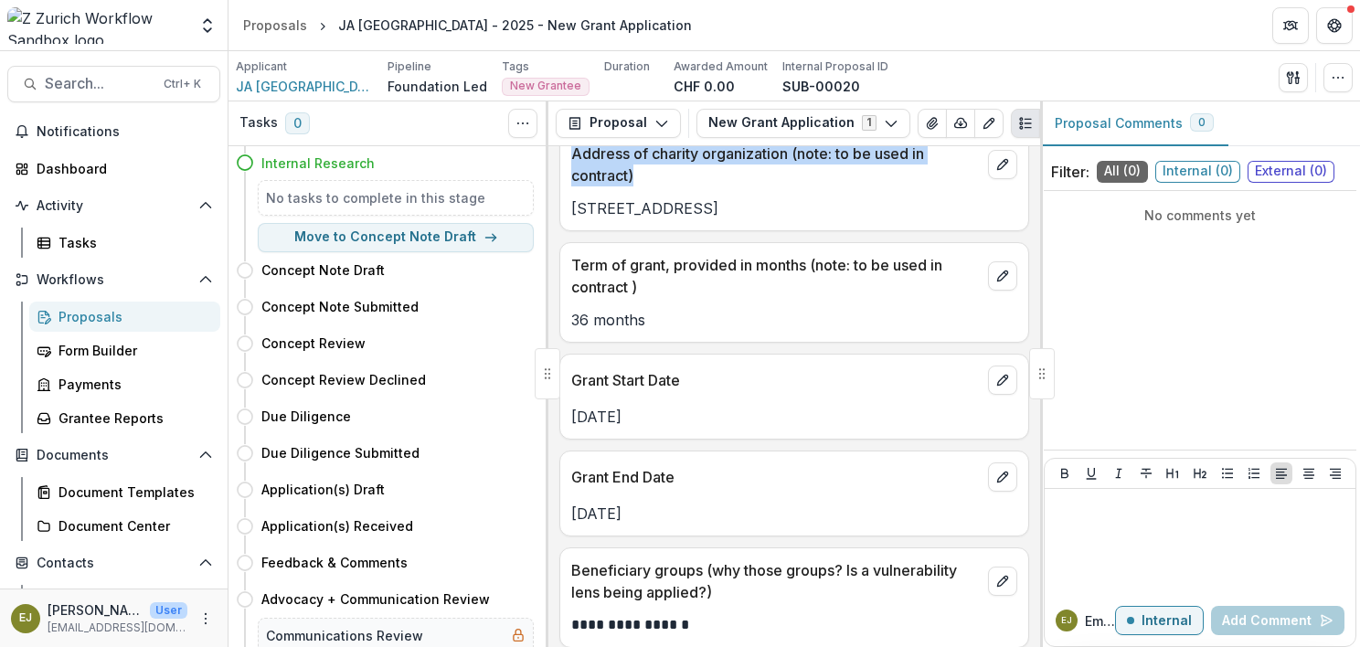
drag, startPoint x: 573, startPoint y: 376, endPoint x: 695, endPoint y: 416, distance: 128.0
click at [695, 416] on div "Grant Start Date [DATE]" at bounding box center [794, 397] width 470 height 86
copy div "Grant Start Date [DATE]"
click at [695, 470] on p "Grant End Date" at bounding box center [775, 477] width 409 height 22
drag, startPoint x: 677, startPoint y: 512, endPoint x: 559, endPoint y: 469, distance: 125.5
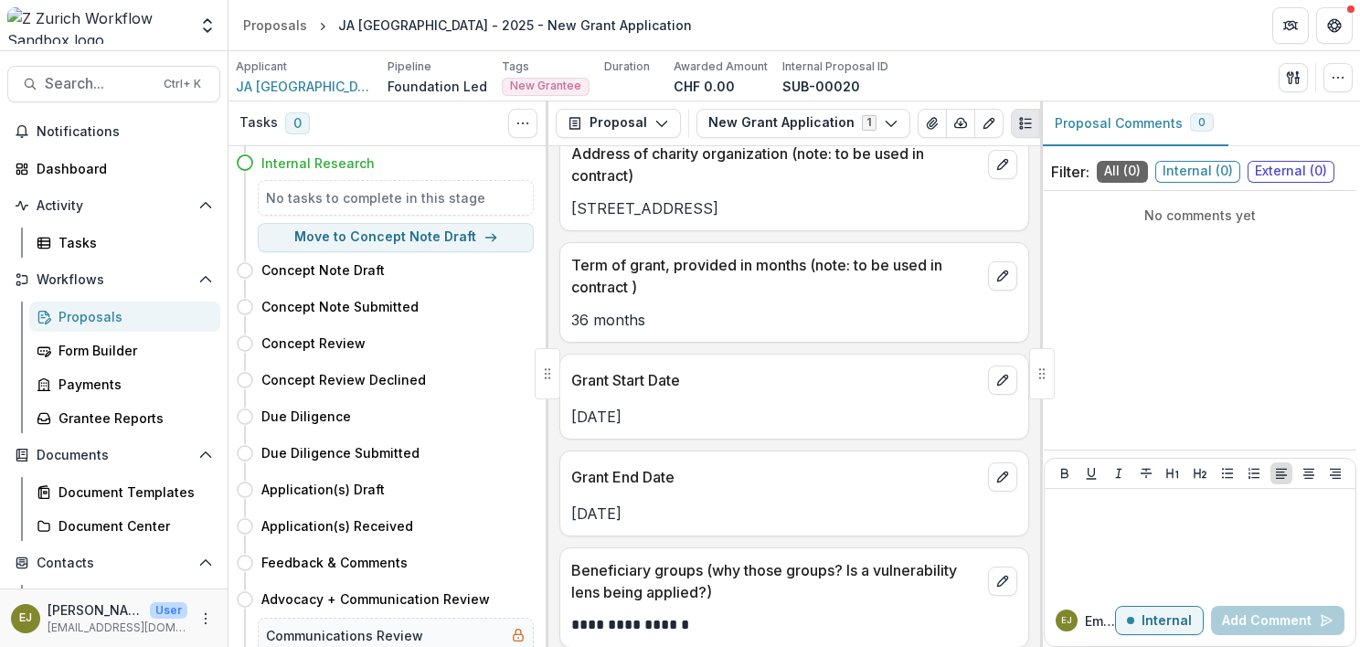
click at [559, 469] on div "Grant End Date [DATE]" at bounding box center [794, 494] width 470 height 86
copy div "Grant End Date [DATE]"
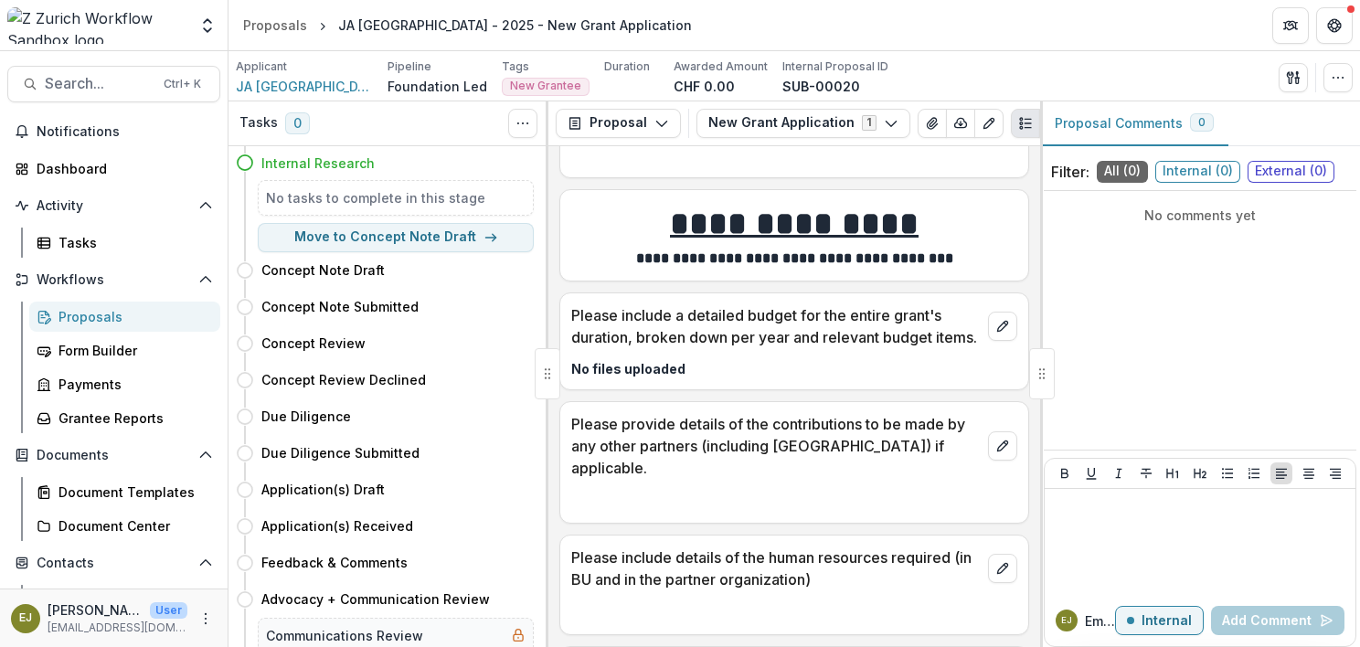
scroll to position [8592, 0]
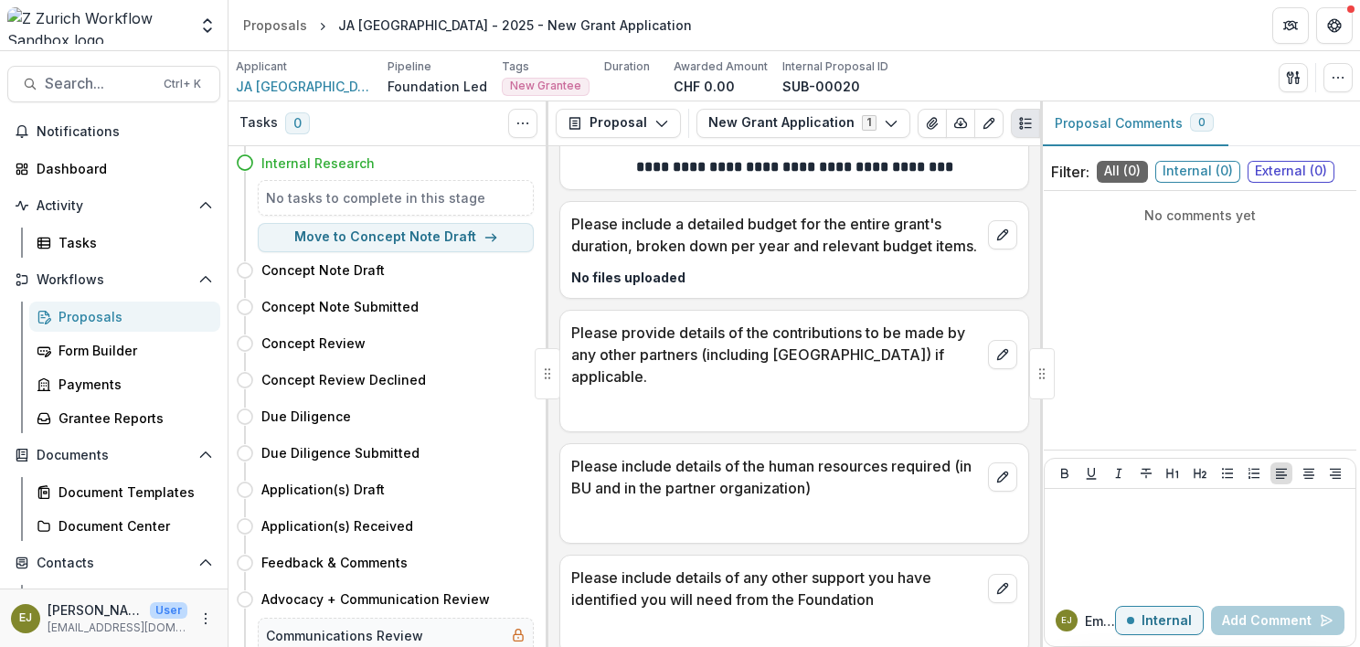
click at [680, 257] on p "Please include a detailed budget for the entire grant's duration, broken down p…" at bounding box center [775, 235] width 409 height 44
click at [569, 257] on div "Please include a detailed budget for the entire grant's duration, broken down p…" at bounding box center [794, 229] width 468 height 55
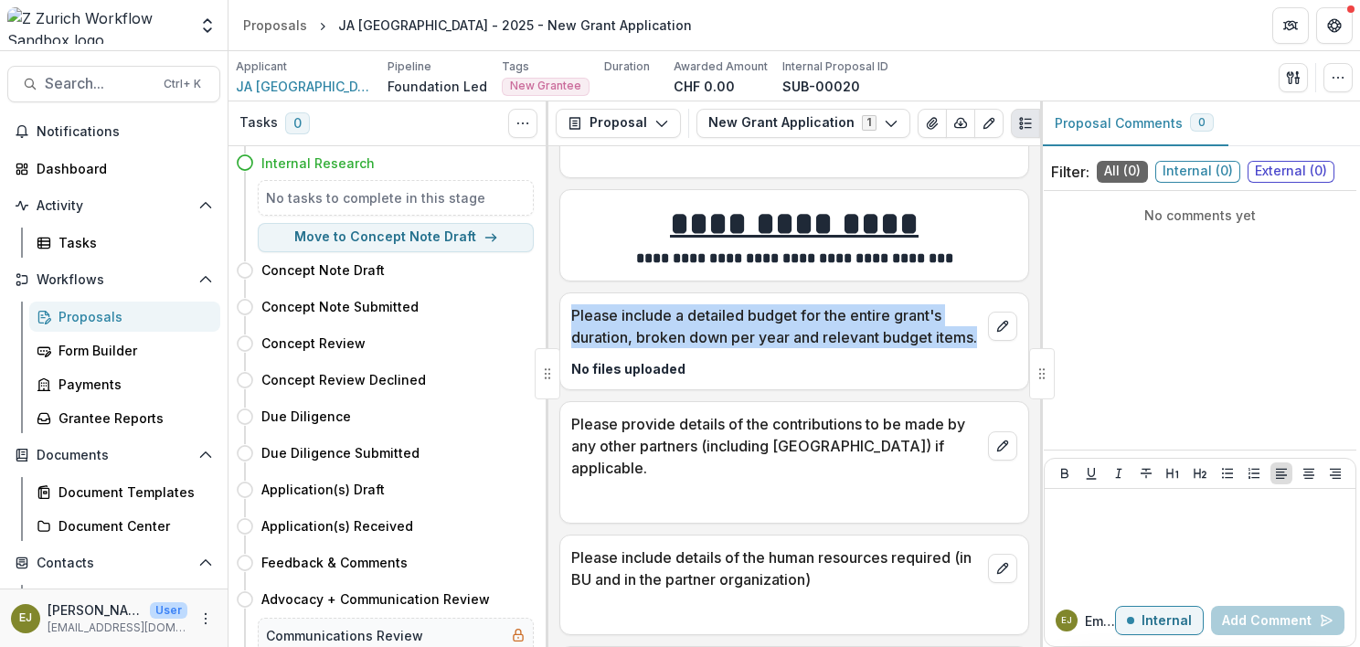
drag, startPoint x: 570, startPoint y: 373, endPoint x: 647, endPoint y: 422, distance: 91.3
click at [647, 348] on p "Please include a detailed budget for the entire grant's duration, broken down p…" at bounding box center [775, 326] width 409 height 44
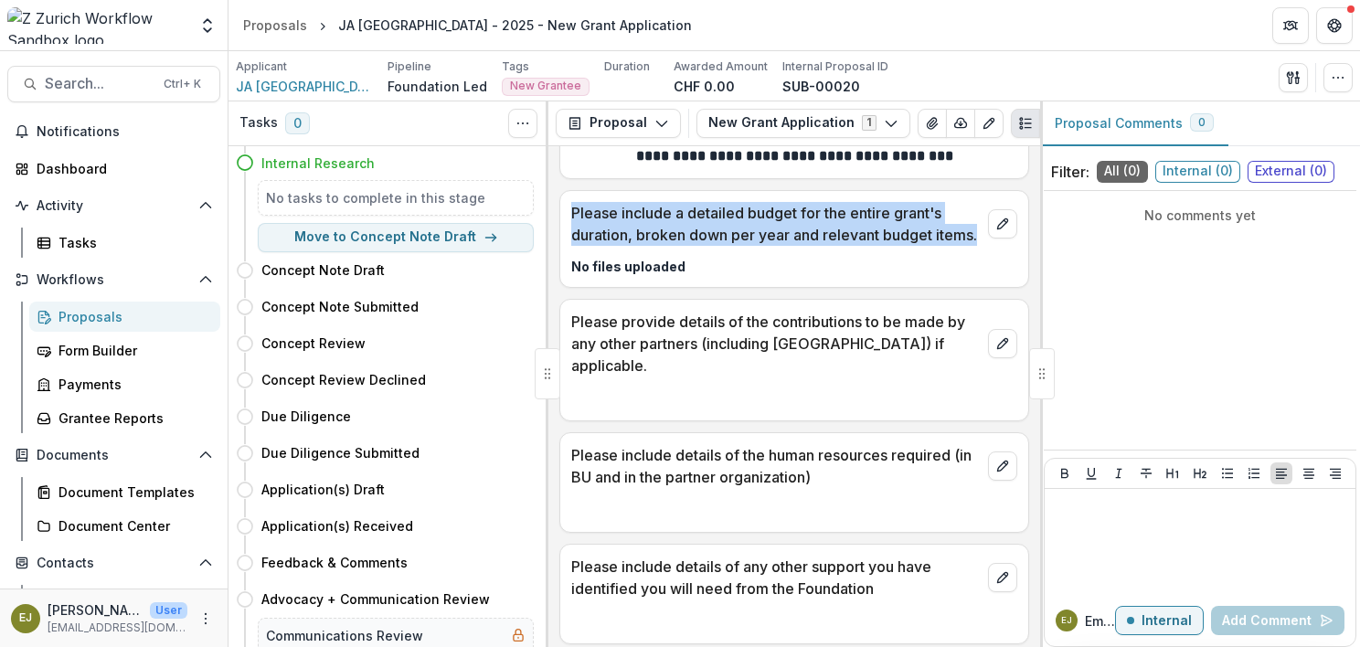
scroll to position [8592, 0]
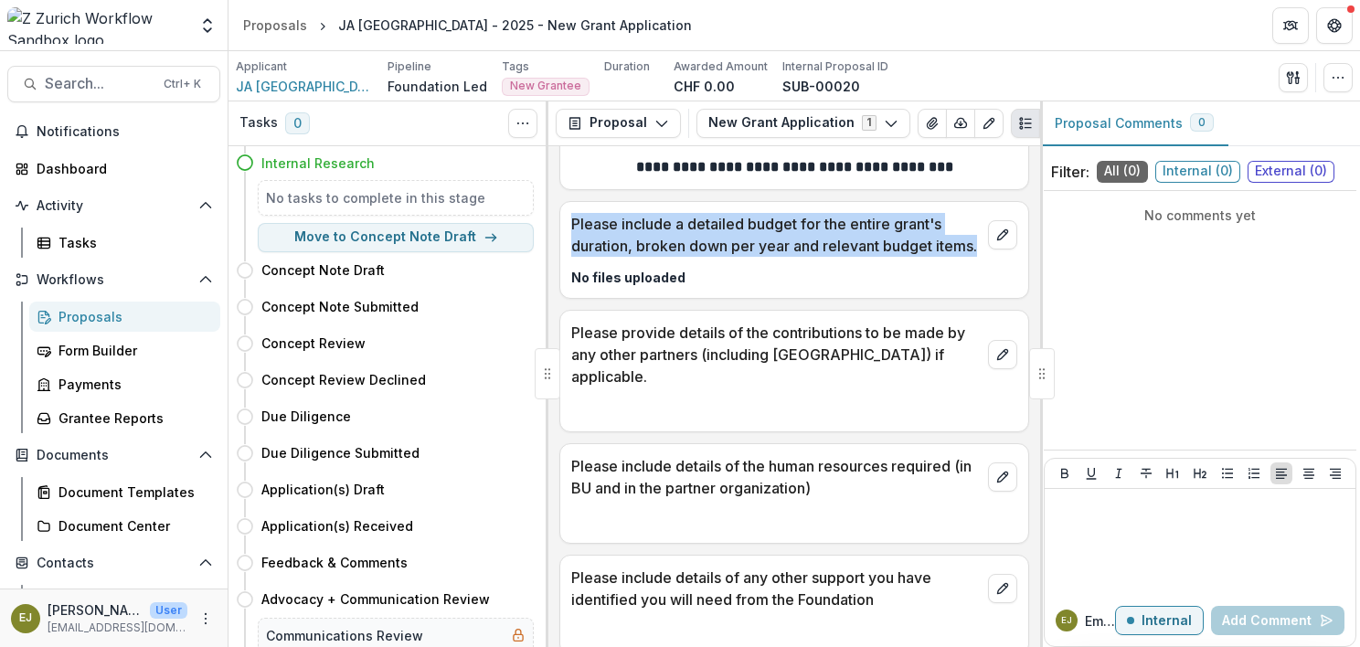
copy p "Please include a detailed budget for the entire grant's duration, broken down p…"
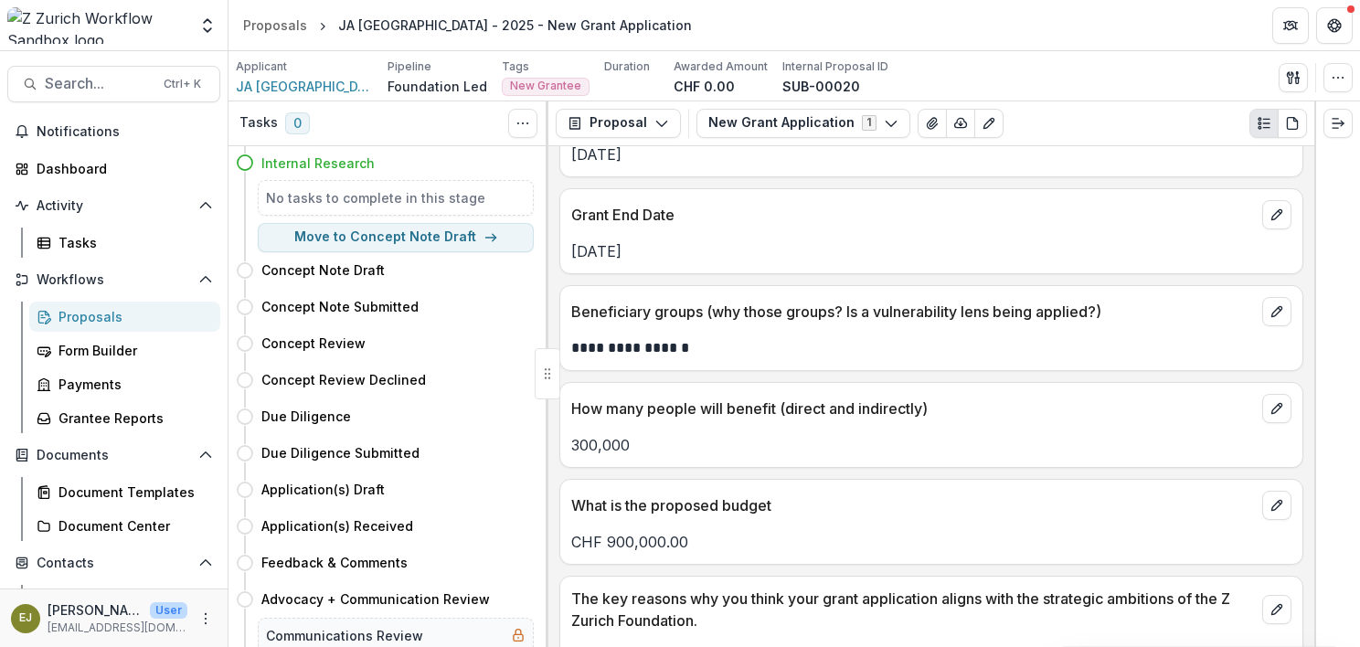
scroll to position [1462, 0]
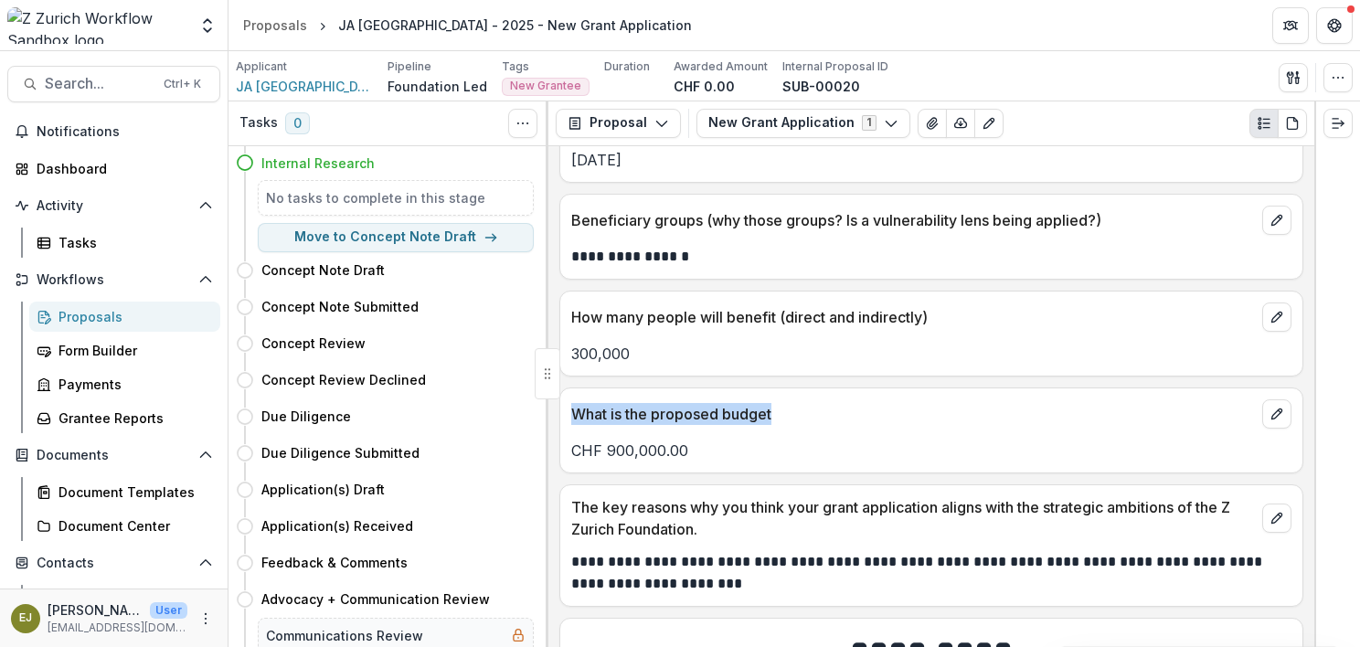
drag, startPoint x: 569, startPoint y: 406, endPoint x: 825, endPoint y: 415, distance: 256.1
click at [825, 415] on div "What is the proposed budget" at bounding box center [931, 408] width 742 height 40
